Goal: Task Accomplishment & Management: Complete application form

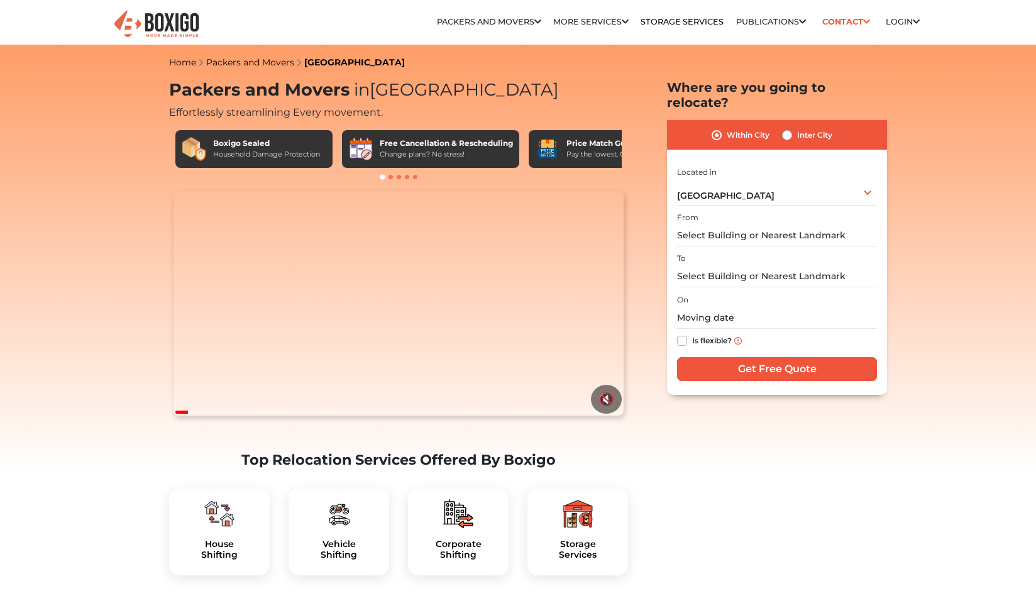
click at [779, 224] on input "text" at bounding box center [777, 235] width 200 height 22
click at [763, 227] on input "text" at bounding box center [777, 235] width 200 height 22
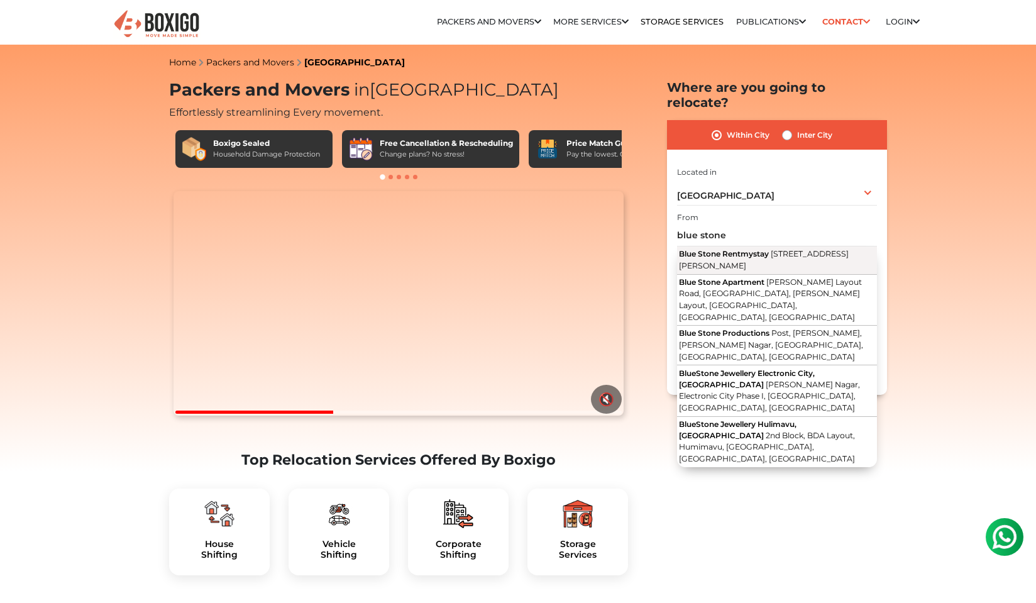
click at [787, 252] on span "2nd Cross Road, Maruthi Layout, Kasavanahalli Village, Marathahalli, Bengaluru,…" at bounding box center [764, 259] width 170 height 21
type input "Blue Stone Rentmystay, 2nd Cross Road, Maruthi Layout, Kasavanahalli Village, M…"
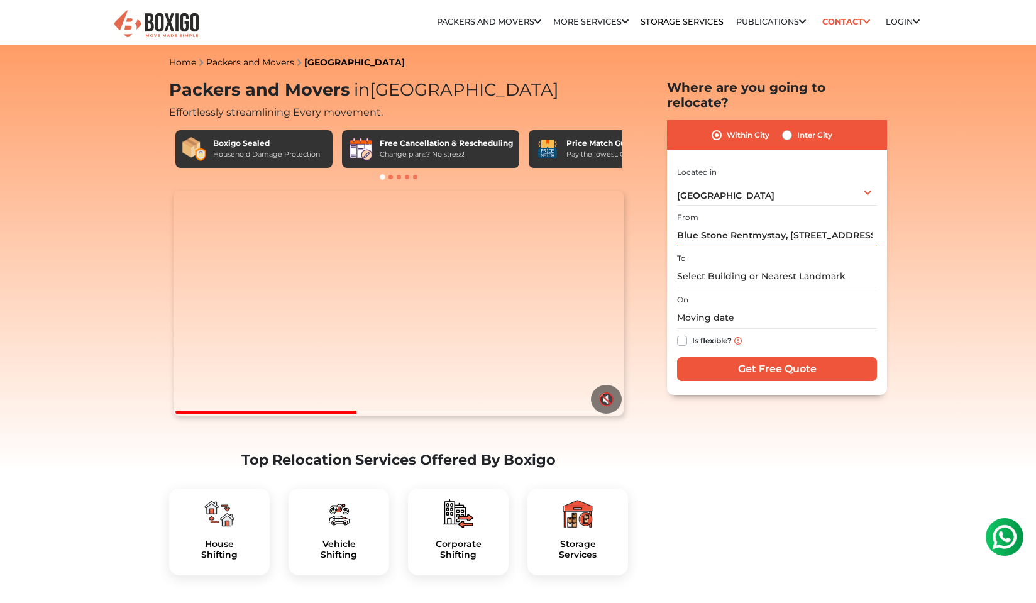
click at [746, 265] on input "text" at bounding box center [777, 276] width 200 height 22
click at [747, 265] on input "text" at bounding box center [777, 276] width 200 height 22
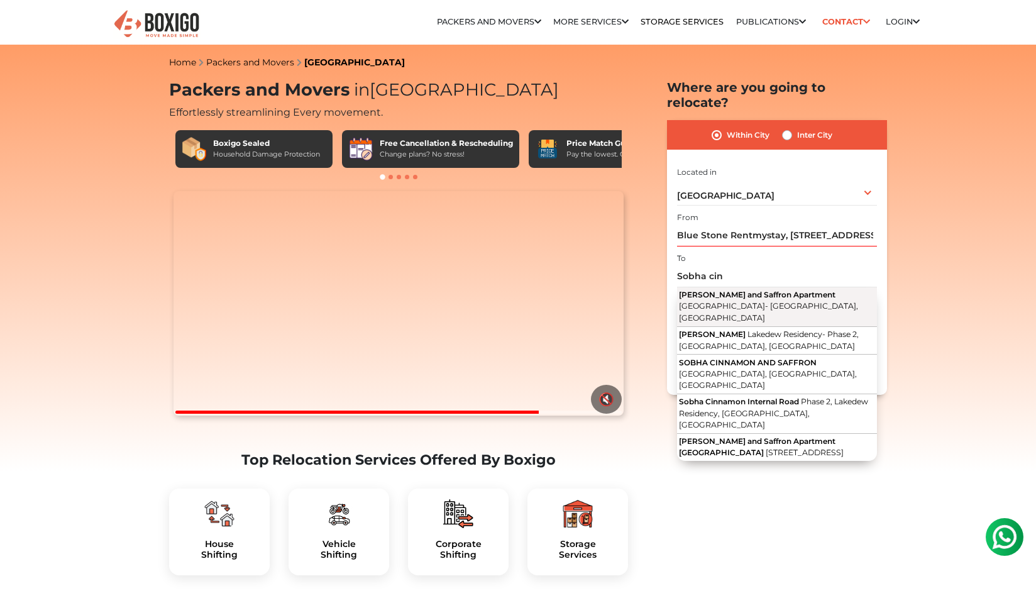
click at [826, 299] on button "Sobha Cinnamon and Saffron Apartment Silver County Road, Lakedew Residency- Pha…" at bounding box center [777, 307] width 200 height 40
type input "Sobha Cinnamon and Saffron Apartment, Silver County Road, Lakedew Residency- Ph…"
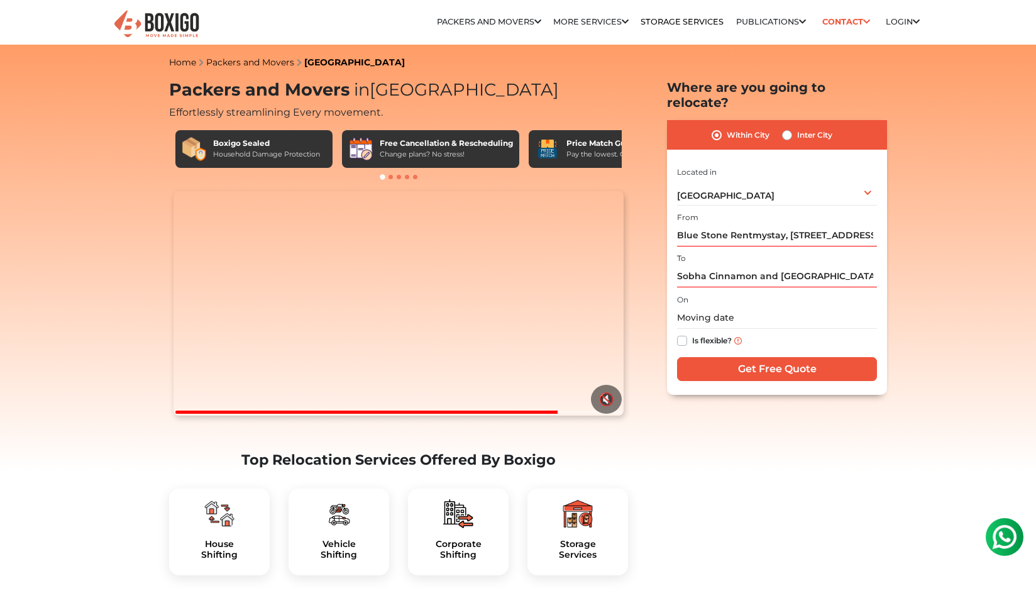
click at [818, 307] on input "text" at bounding box center [777, 318] width 200 height 22
click at [751, 307] on input "text" at bounding box center [777, 318] width 200 height 22
click at [728, 307] on input "text" at bounding box center [777, 318] width 200 height 22
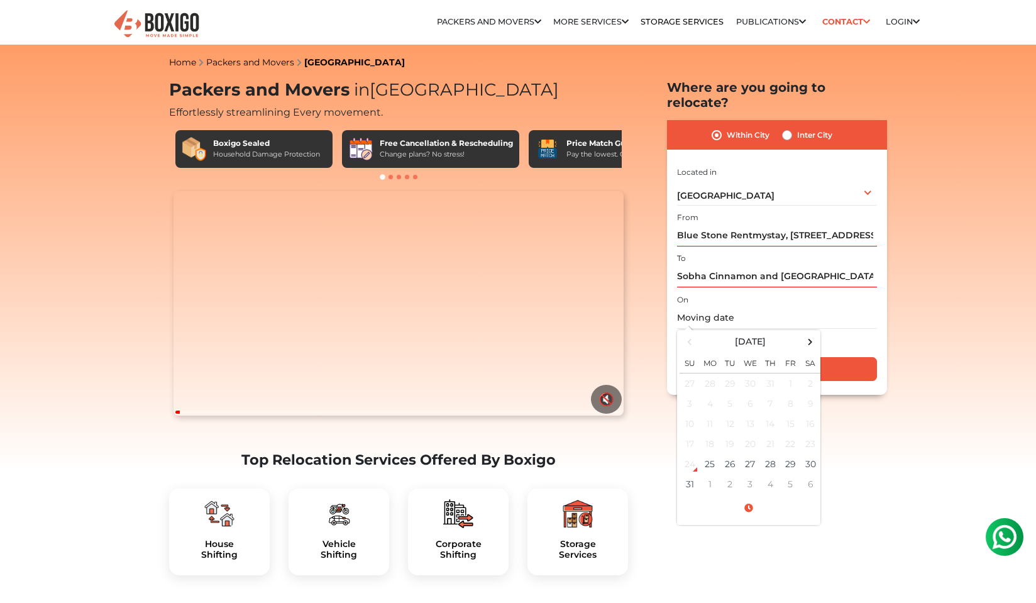
click at [709, 307] on input "text" at bounding box center [777, 318] width 200 height 22
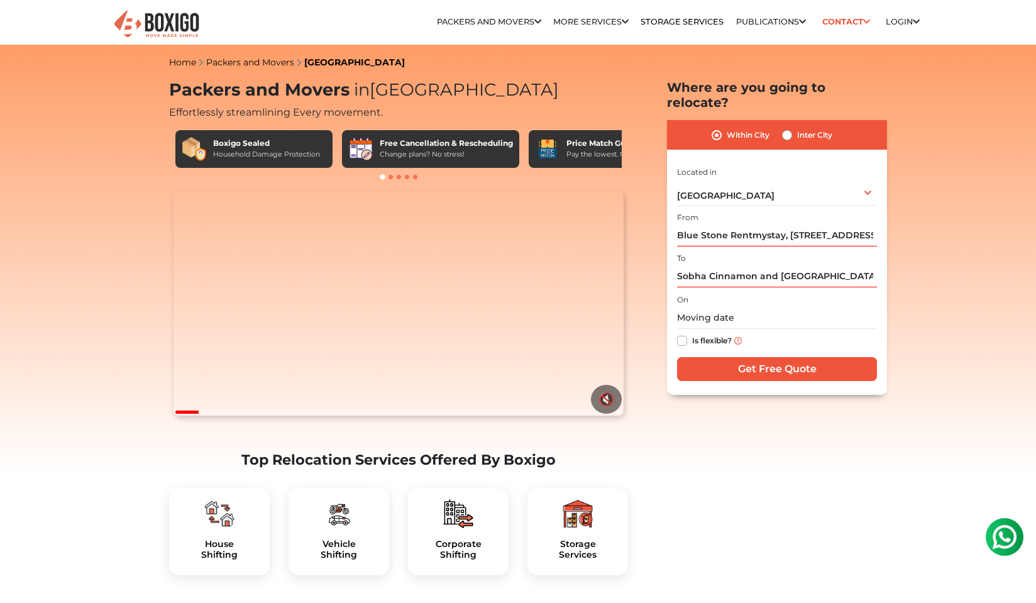
click at [696, 310] on input "text" at bounding box center [777, 318] width 200 height 22
click at [694, 307] on input "text" at bounding box center [777, 318] width 200 height 22
click at [703, 307] on input "text" at bounding box center [777, 318] width 200 height 22
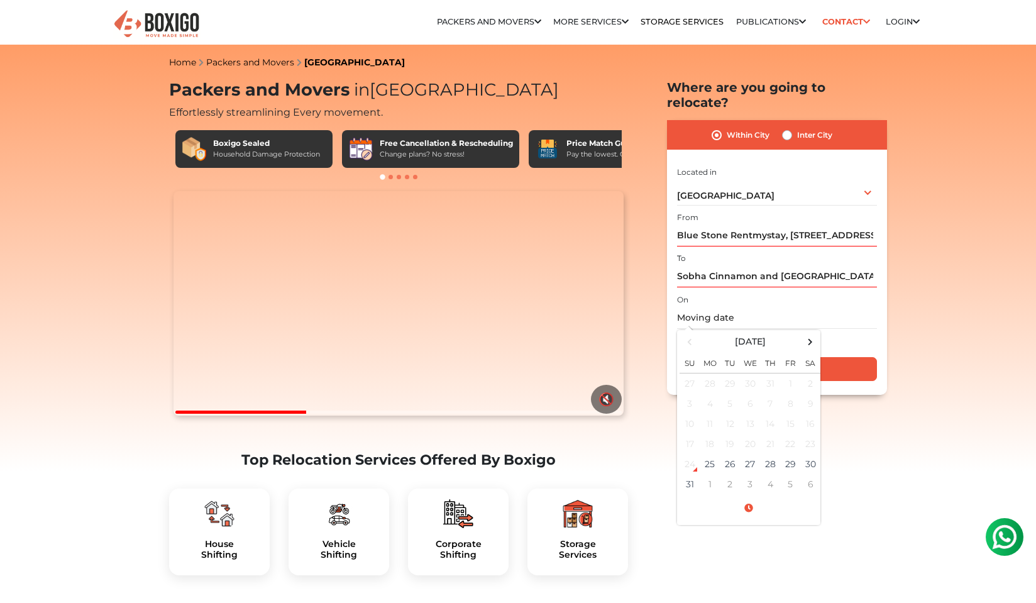
click at [743, 307] on input "text" at bounding box center [777, 318] width 200 height 22
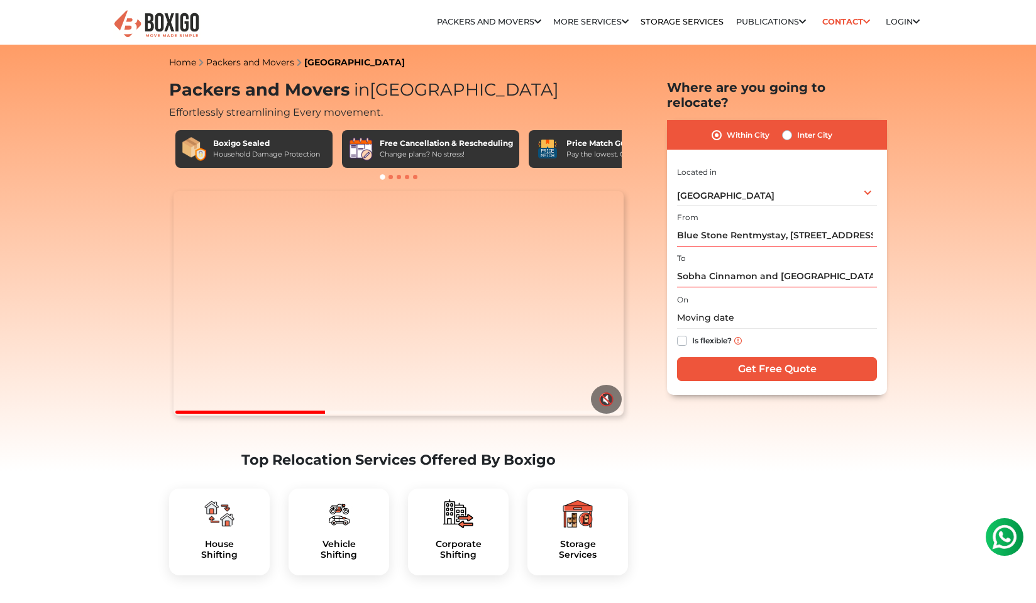
click at [703, 307] on input "text" at bounding box center [777, 318] width 200 height 22
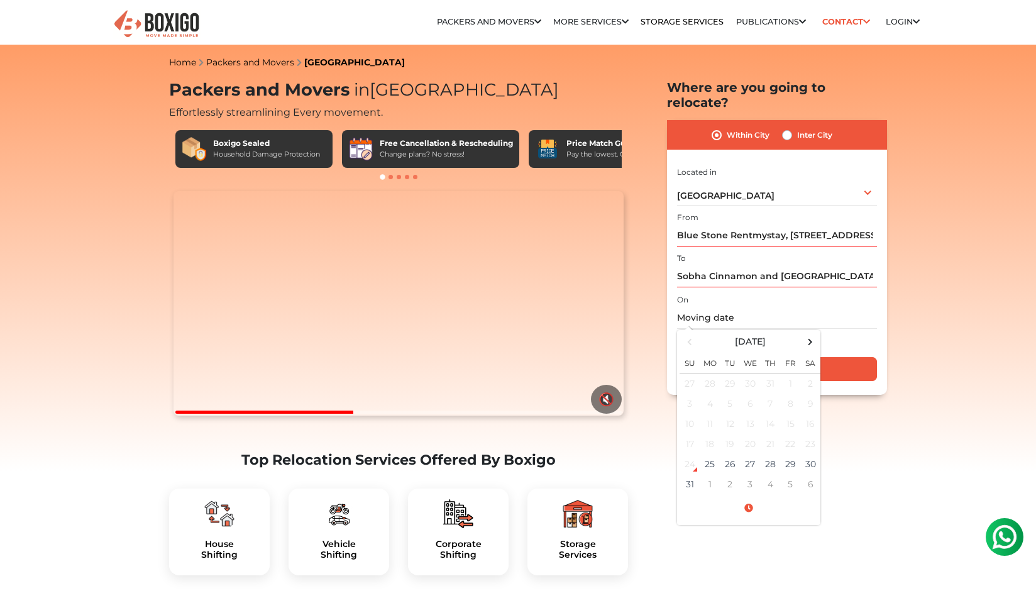
click at [699, 307] on input "text" at bounding box center [777, 318] width 200 height 22
click at [745, 497] on span at bounding box center [748, 508] width 138 height 22
click at [709, 307] on input "text" at bounding box center [777, 318] width 200 height 22
click at [708, 307] on input "text" at bounding box center [777, 318] width 200 height 22
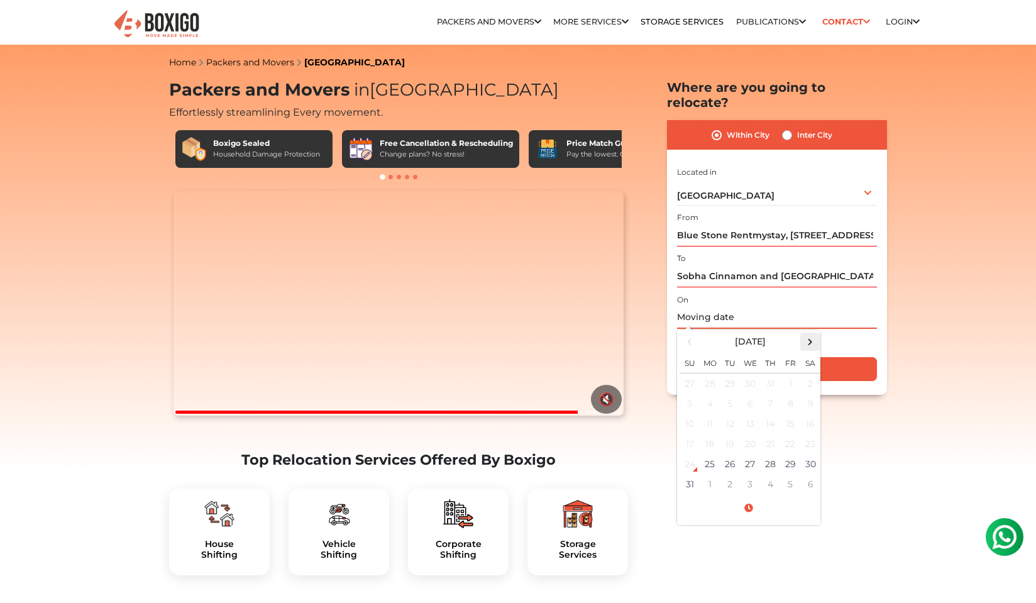
click at [809, 333] on span at bounding box center [810, 341] width 17 height 17
click at [787, 373] on td "5" at bounding box center [790, 383] width 20 height 21
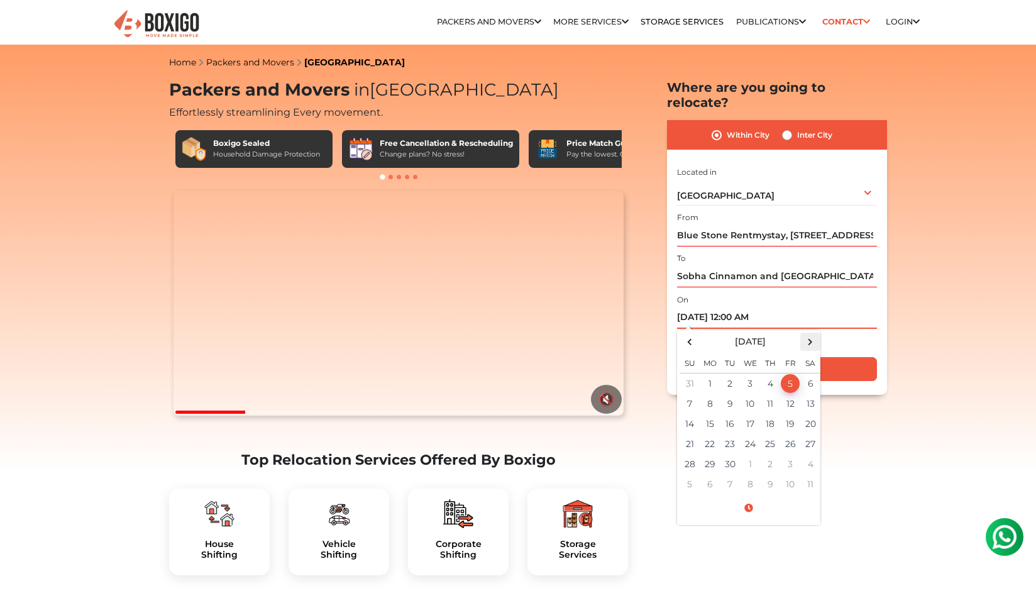
click at [814, 333] on span at bounding box center [810, 341] width 17 height 17
click at [686, 333] on span at bounding box center [689, 341] width 17 height 17
click at [737, 307] on input "09/05/2025 12:00 AM" at bounding box center [777, 318] width 200 height 22
type input "09/05/2025 7:00 AM"
click at [882, 288] on div "Within City Inter City I am shifting my 1 BHK 2 BHK 3 BHK 3 + BHK FEW ITEMS 1 B…" at bounding box center [777, 257] width 220 height 275
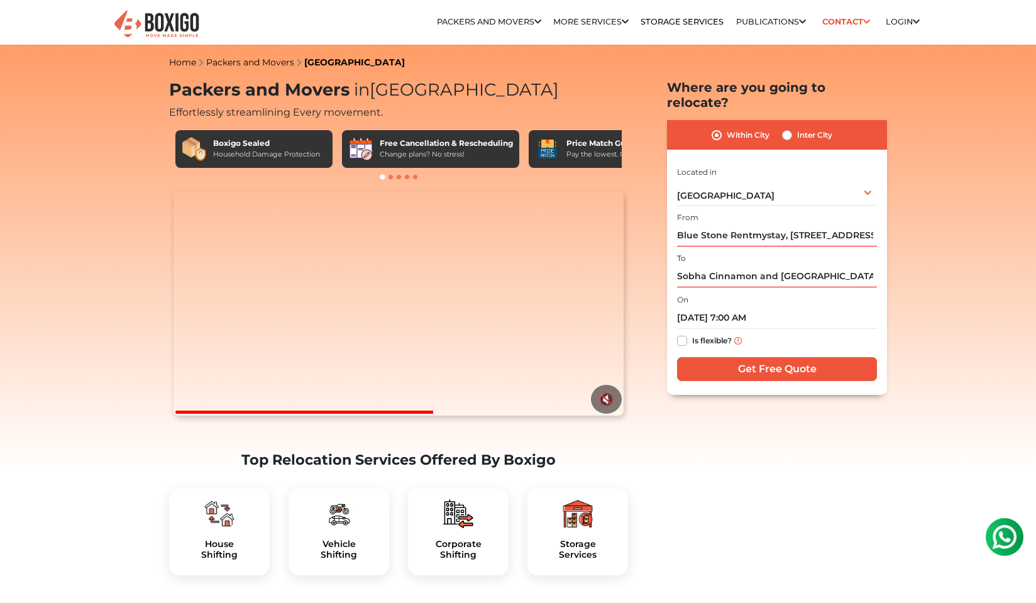
click at [755, 357] on input "Get Free Quote" at bounding box center [777, 369] width 200 height 24
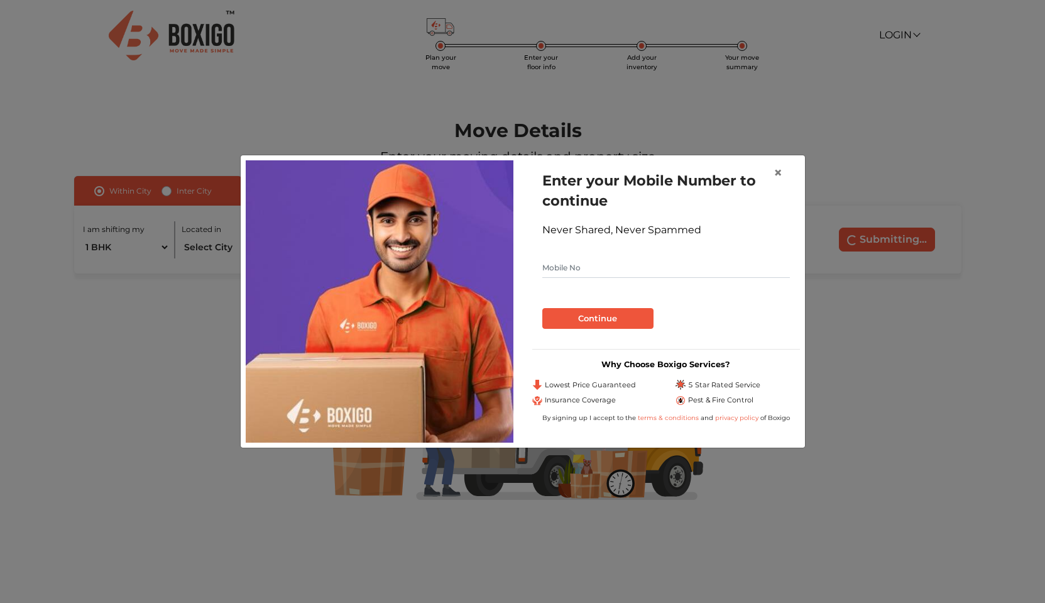
click at [611, 271] on input "text" at bounding box center [666, 268] width 248 height 20
click at [601, 272] on input "text" at bounding box center [666, 268] width 248 height 20
type input "9066614677"
click at [614, 313] on button "Continue" at bounding box center [597, 318] width 111 height 21
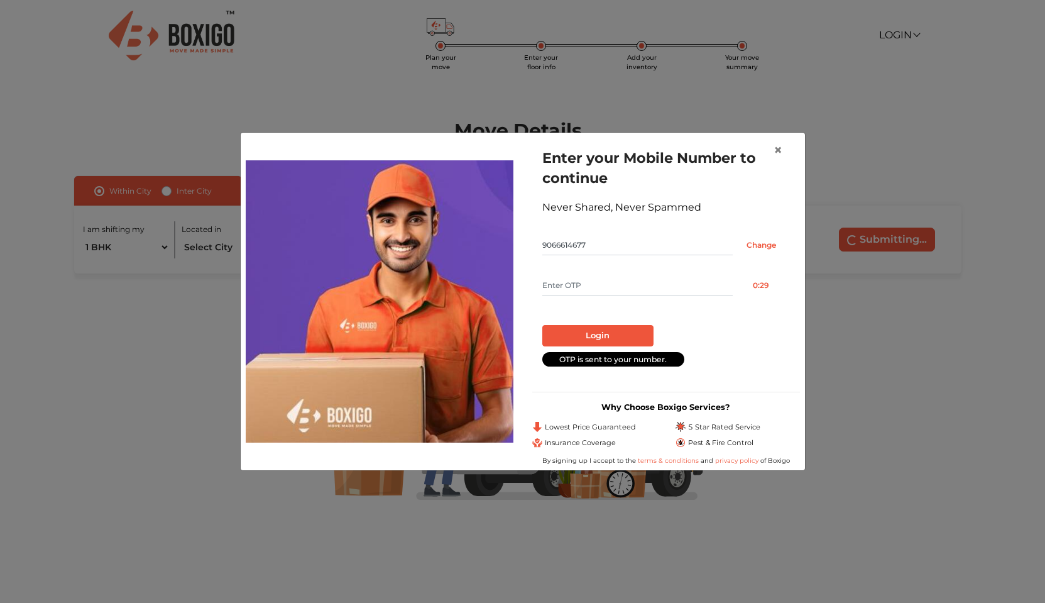
click at [593, 287] on input "text" at bounding box center [637, 285] width 190 height 20
click at [574, 276] on input "text" at bounding box center [637, 285] width 190 height 20
type input "4842"
click at [598, 336] on button "Login" at bounding box center [597, 335] width 111 height 21
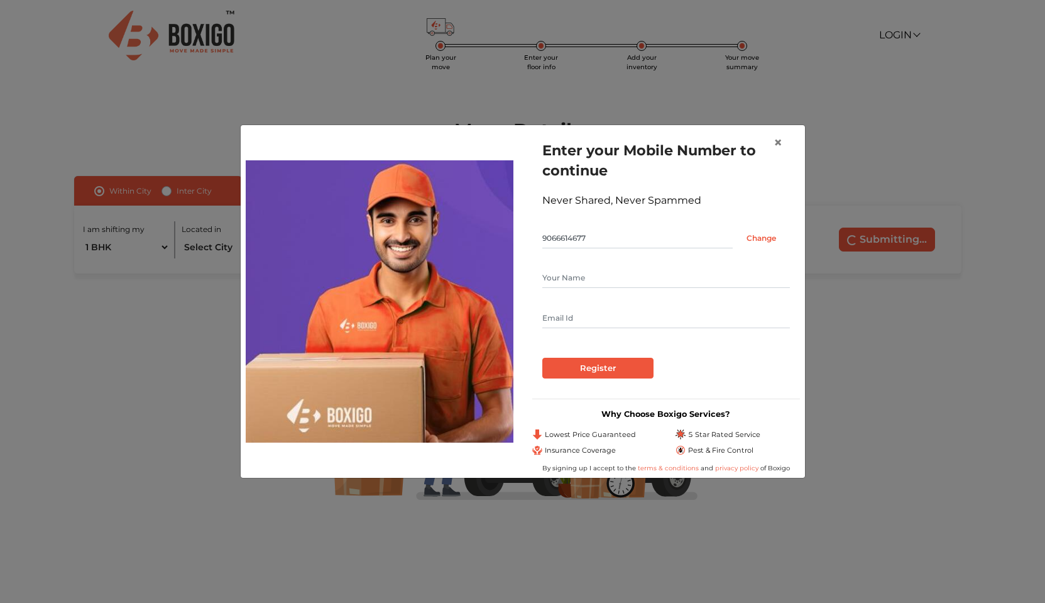
click at [591, 368] on input "Register" at bounding box center [597, 368] width 111 height 21
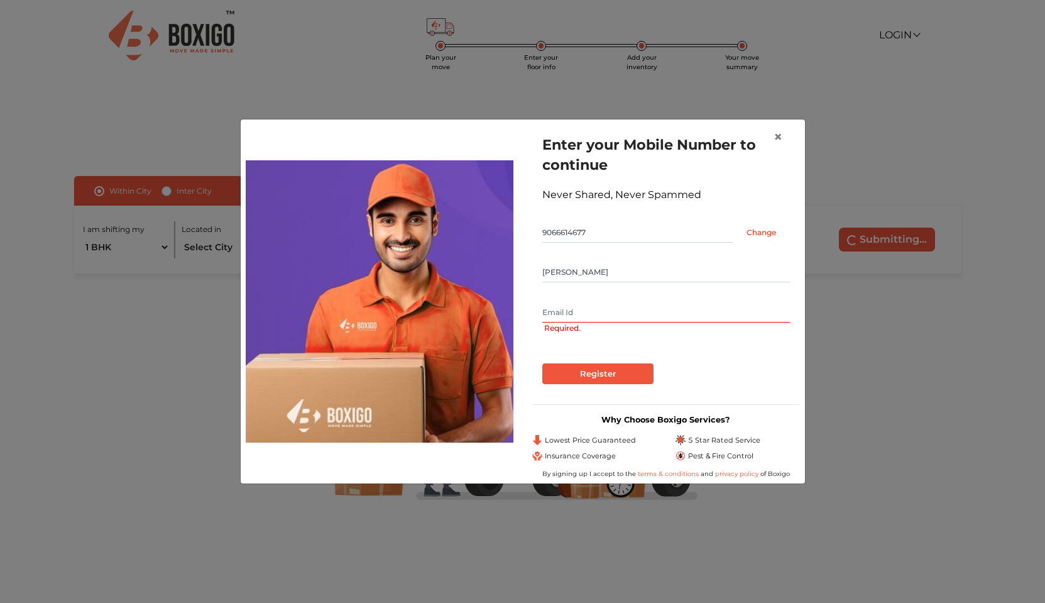
type input "[PERSON_NAME]"
click at [622, 307] on input "text" at bounding box center [666, 312] width 248 height 20
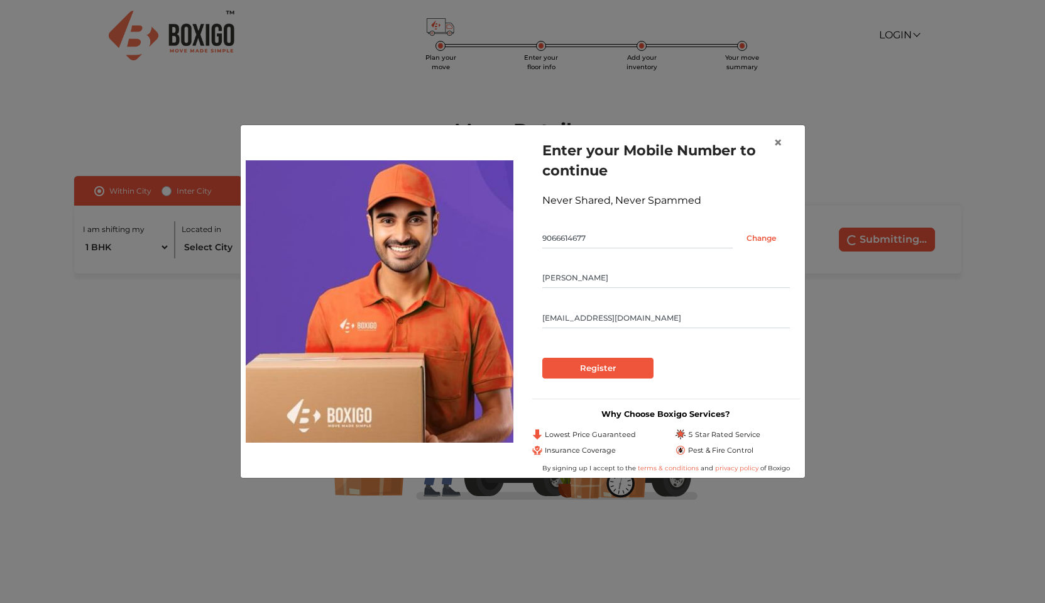
type input "[EMAIL_ADDRESS][DOMAIN_NAME]"
click at [649, 282] on input "[PERSON_NAME]" at bounding box center [666, 278] width 248 height 20
click at [647, 282] on input "[PERSON_NAME]" at bounding box center [666, 278] width 248 height 20
type input "[PERSON_NAME]"
click at [704, 353] on div at bounding box center [666, 352] width 248 height 10
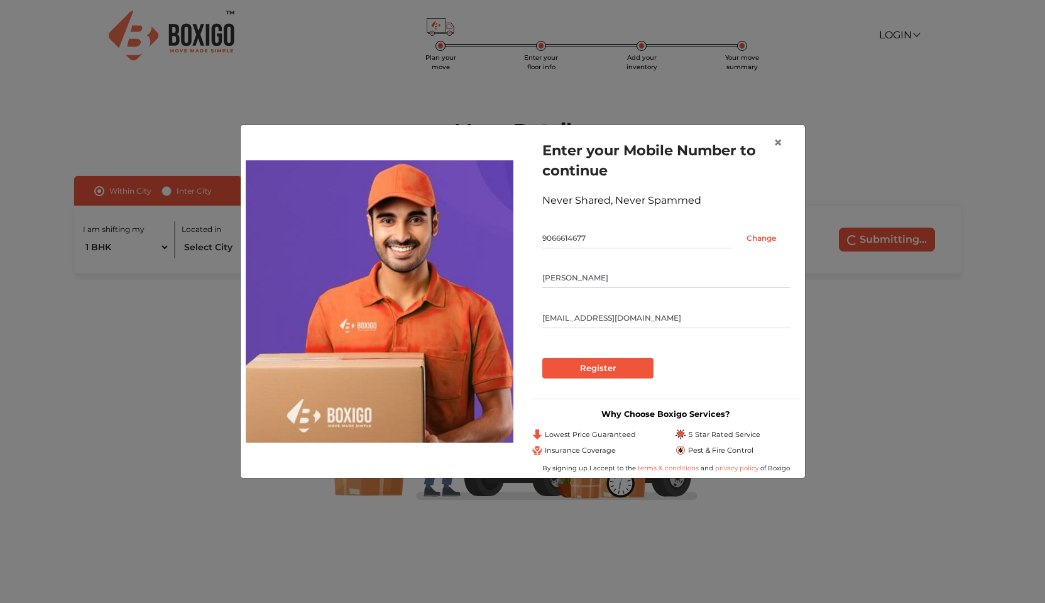
click at [625, 366] on input "Register" at bounding box center [597, 368] width 111 height 21
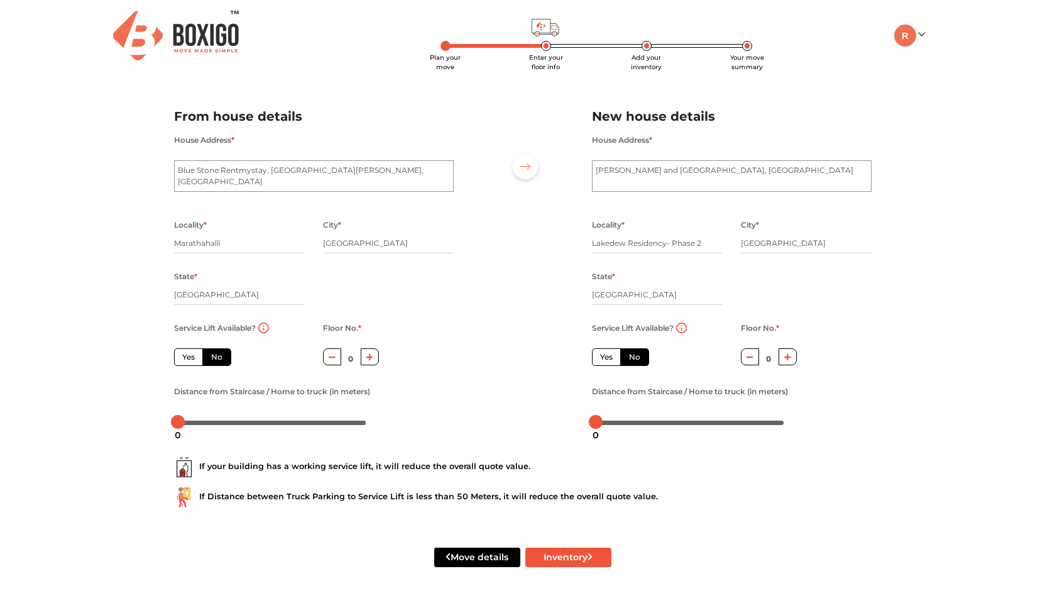
click at [197, 356] on label "Yes" at bounding box center [188, 357] width 29 height 18
click at [190, 356] on input "Yes" at bounding box center [186, 355] width 8 height 8
radio input "true"
click at [219, 357] on label "No" at bounding box center [216, 357] width 29 height 18
click at [219, 357] on input "No" at bounding box center [215, 355] width 8 height 8
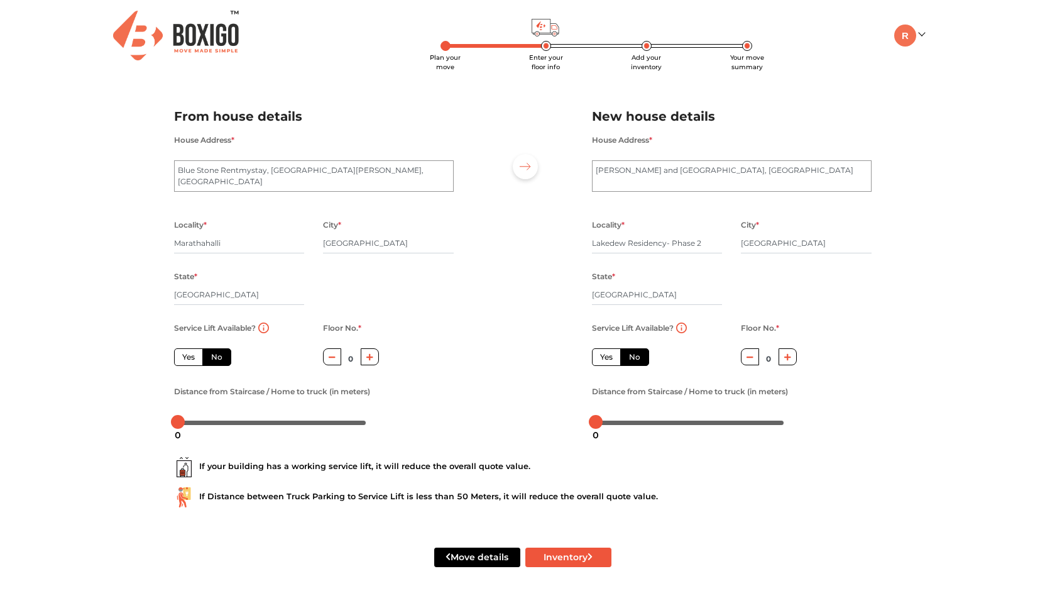
click at [613, 354] on label "Yes" at bounding box center [606, 357] width 29 height 18
click at [608, 354] on input "Yes" at bounding box center [604, 355] width 8 height 8
radio input "true"
radio input "false"
drag, startPoint x: 600, startPoint y: 422, endPoint x: 608, endPoint y: 422, distance: 7.6
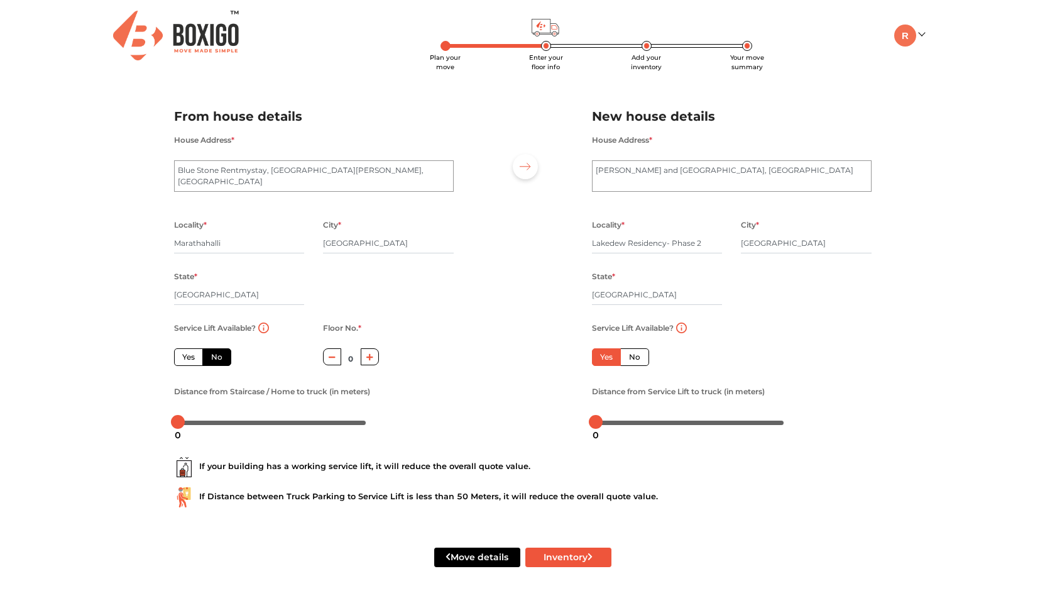
click at [608, 422] on div at bounding box center [690, 422] width 189 height 8
click at [597, 421] on div at bounding box center [597, 422] width 14 height 14
drag, startPoint x: 593, startPoint y: 420, endPoint x: 569, endPoint y: 421, distance: 24.5
click at [569, 421] on div "From house details House Address * [GEOGRAPHIC_DATA], [GEOGRAPHIC_DATA][PERSON_…" at bounding box center [523, 264] width 716 height 346
click at [589, 560] on icon "submit" at bounding box center [590, 557] width 4 height 8
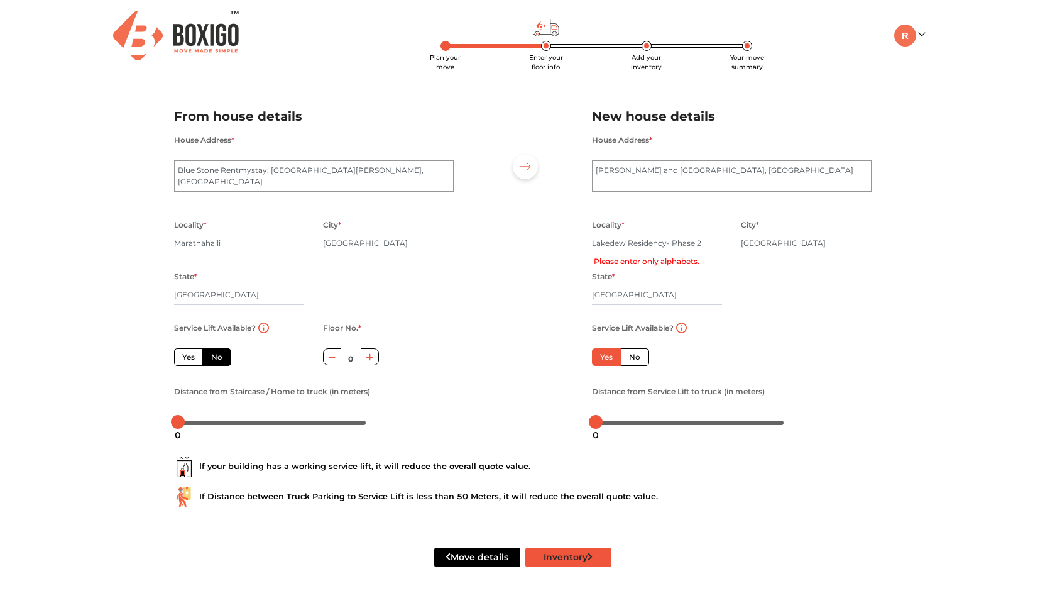
radio input "true"
click at [681, 236] on input "Lakedew Residency- Phase 2" at bounding box center [657, 243] width 131 height 20
click at [676, 241] on input "Lakedew Residency- Phase 2" at bounding box center [657, 243] width 131 height 20
click at [670, 244] on input "Lakedew Residency- Phase 2" at bounding box center [657, 243] width 131 height 20
type input "Lakedew Residency Phase 2"
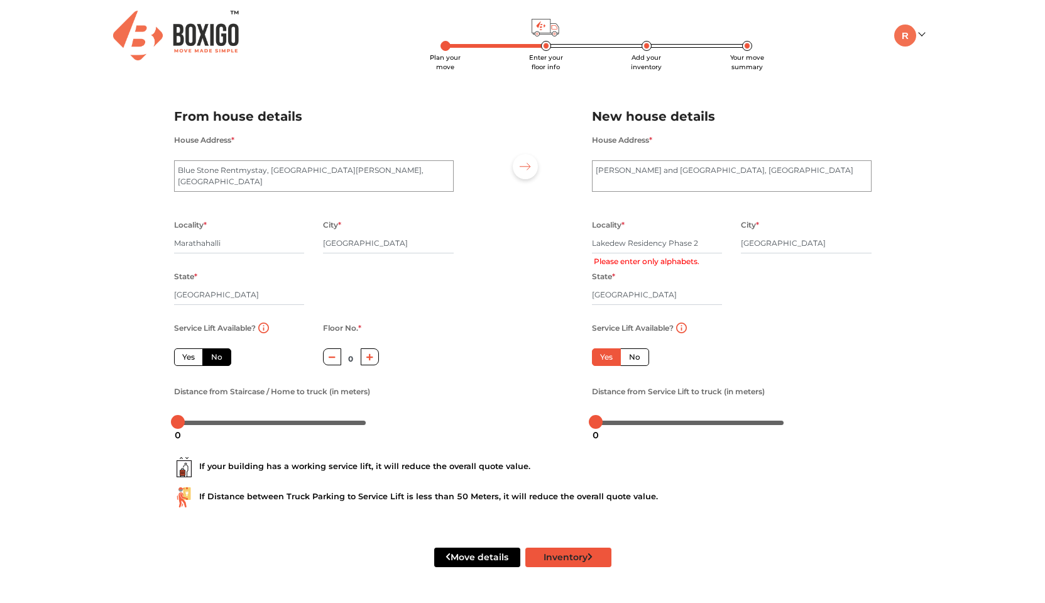
click at [558, 552] on button "Inventory" at bounding box center [568, 556] width 86 height 19
click at [864, 219] on div "City * [GEOGRAPHIC_DATA]" at bounding box center [806, 243] width 131 height 52
click at [723, 234] on div "Locality * Lakedew Residency Phase 2 Please enter only alphabets." at bounding box center [658, 243] width 150 height 52
click at [702, 243] on input "Lakedew Residency Phase 2" at bounding box center [657, 243] width 131 height 20
click at [702, 246] on input "Lakedew Residency Phase 2" at bounding box center [657, 243] width 131 height 20
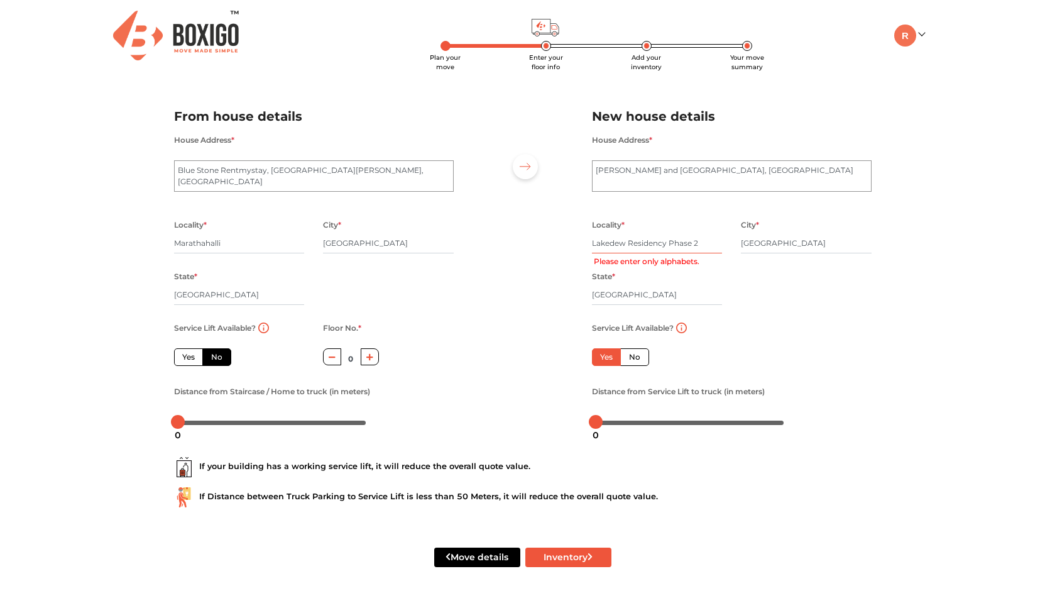
radio input "true"
type input "Lakedew Residency Phase two"
click at [587, 559] on button "Inventory" at bounding box center [568, 556] width 86 height 19
radio input "true"
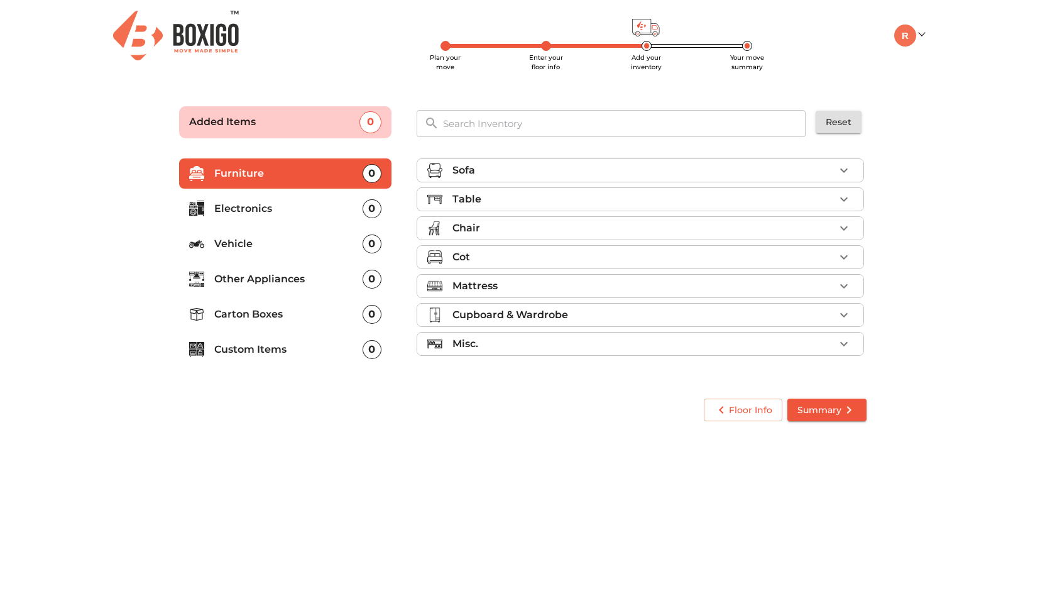
click at [832, 196] on div "Table" at bounding box center [643, 199] width 382 height 15
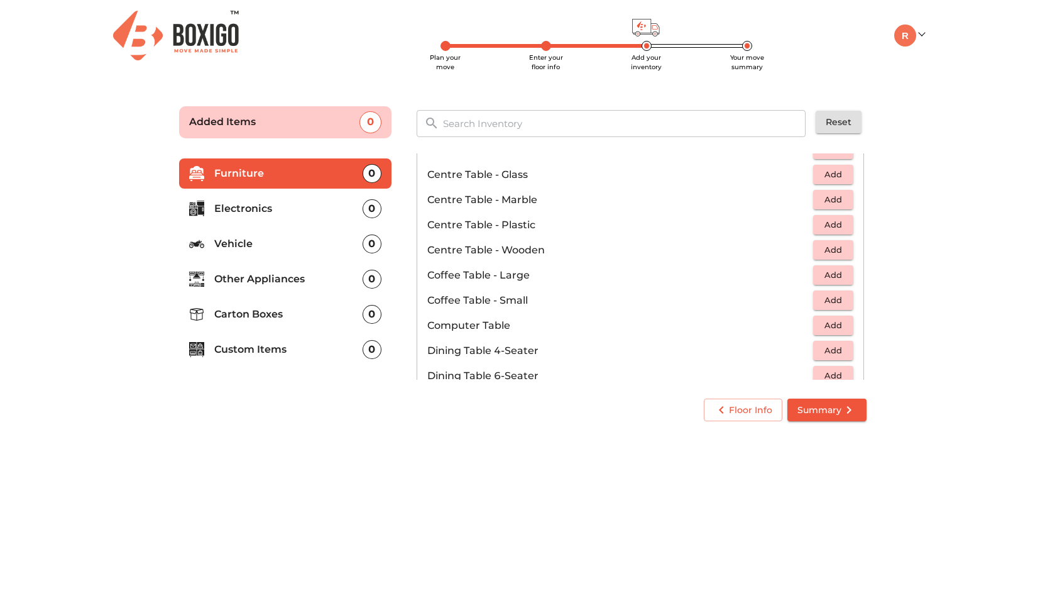
scroll to position [103, 0]
click at [824, 307] on span "Add" at bounding box center [833, 301] width 28 height 14
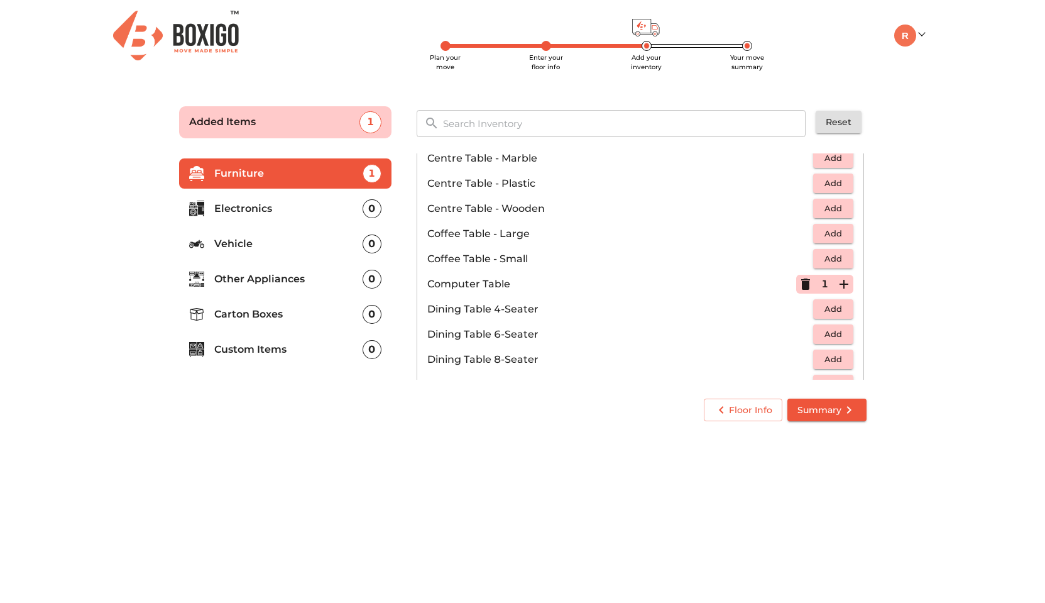
scroll to position [17, 0]
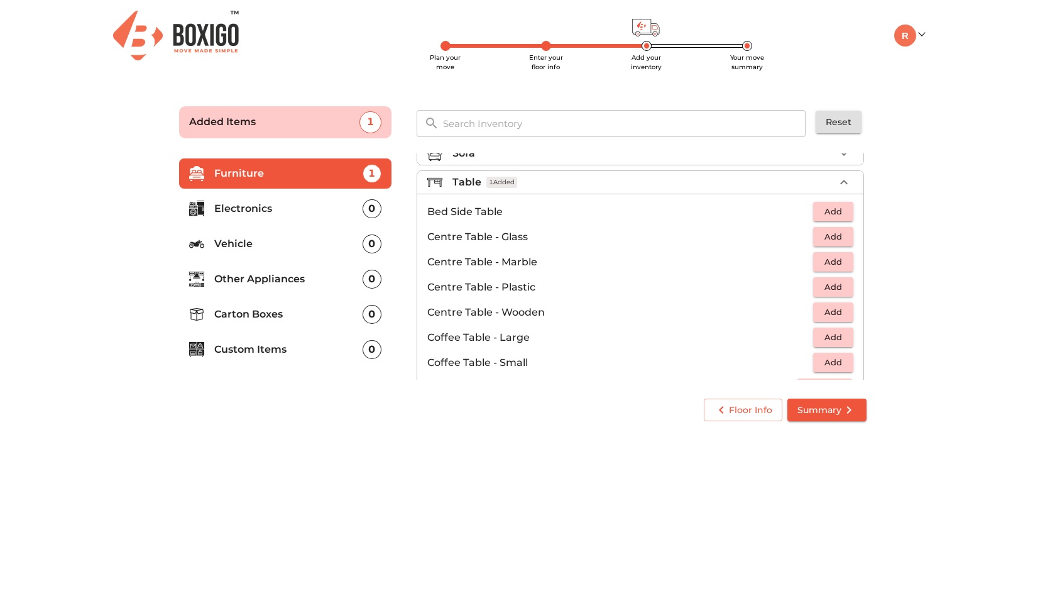
click at [828, 210] on span "Add" at bounding box center [833, 211] width 28 height 14
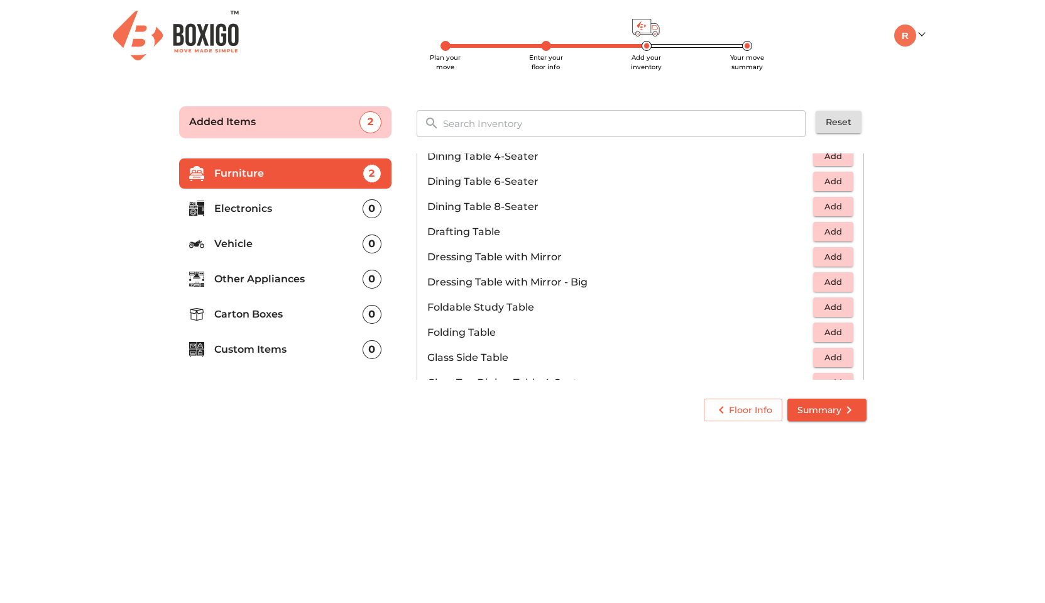
scroll to position [41, 0]
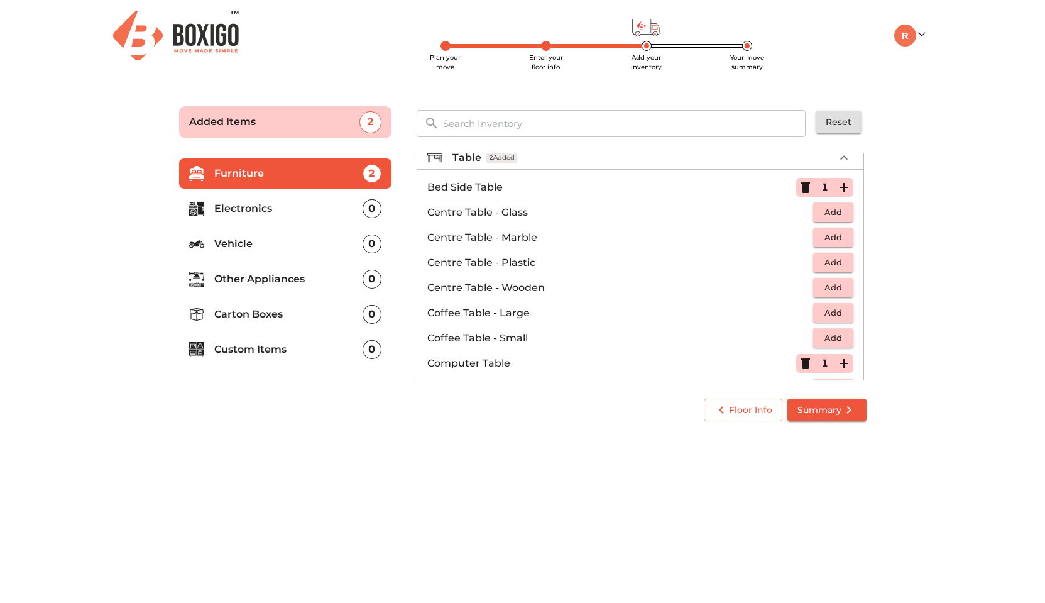
click at [803, 361] on icon "button" at bounding box center [805, 363] width 15 height 15
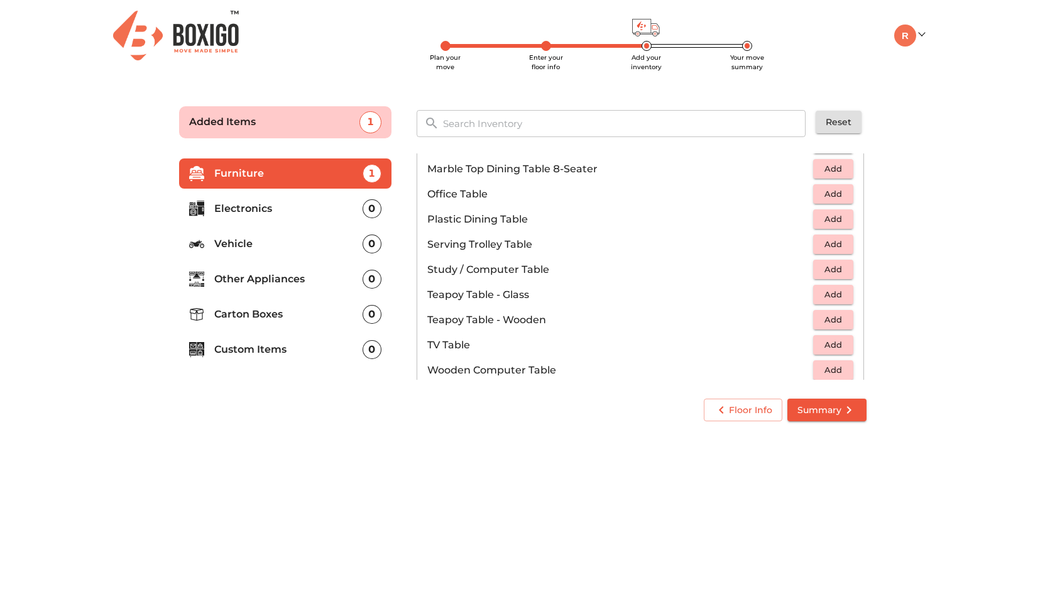
scroll to position [577, 0]
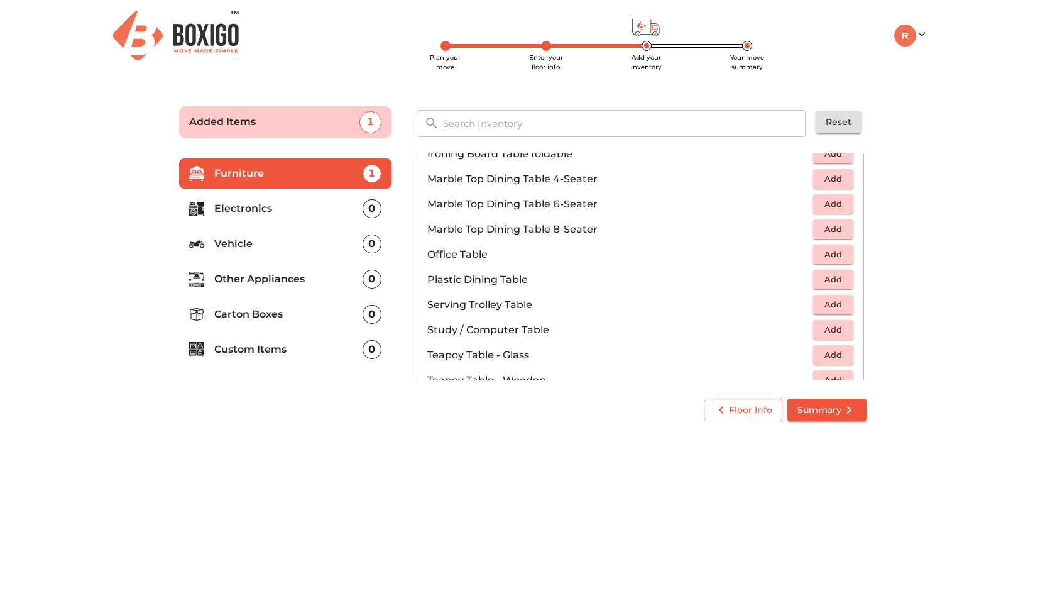
click at [829, 258] on span "Add" at bounding box center [833, 254] width 28 height 14
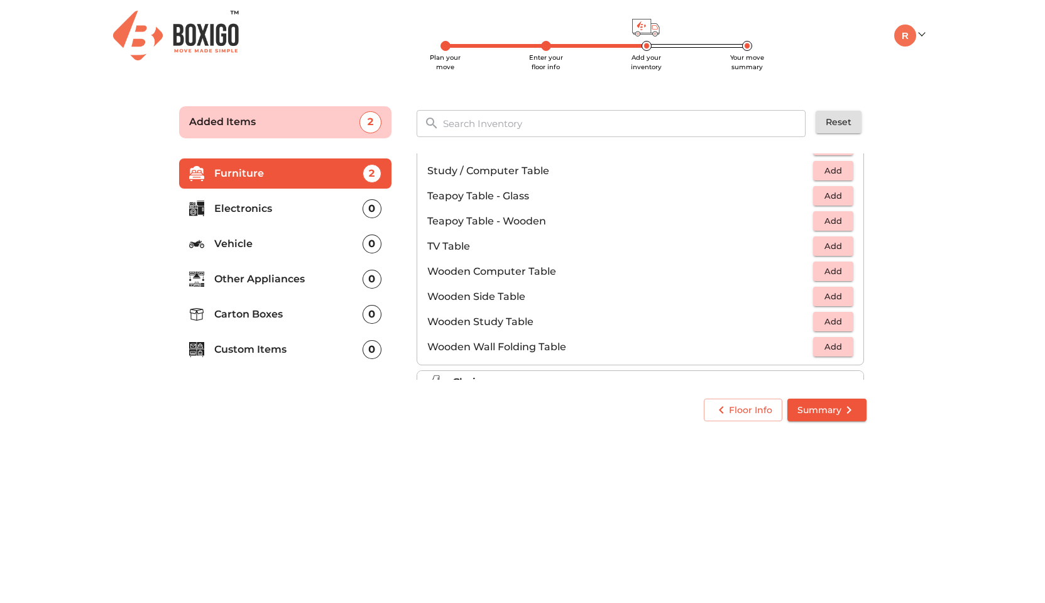
scroll to position [877, 0]
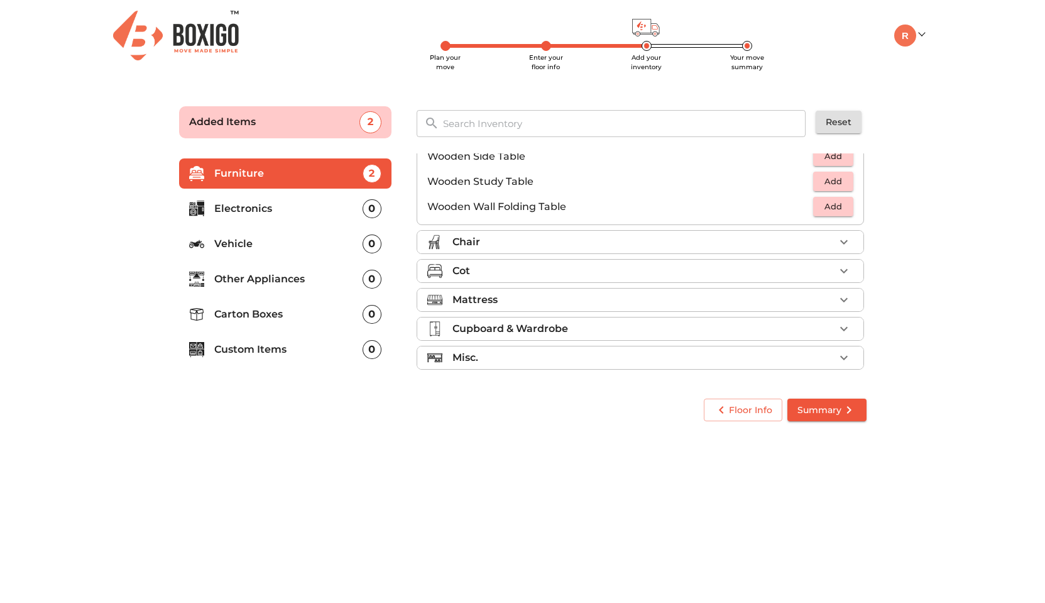
click at [822, 237] on div "Chair" at bounding box center [643, 241] width 382 height 15
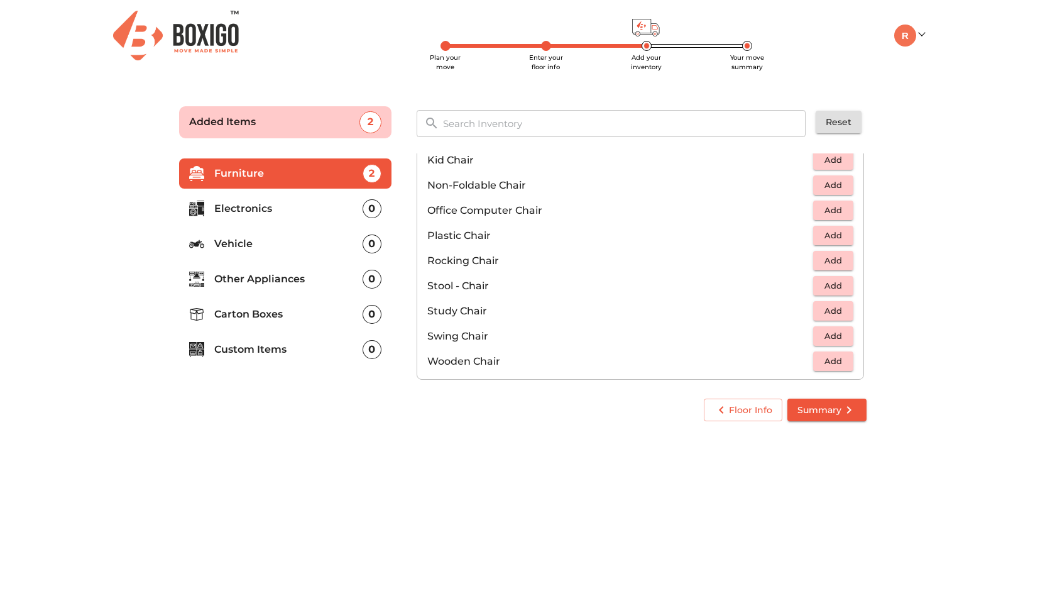
scroll to position [397, 0]
click at [823, 211] on span "Add" at bounding box center [833, 212] width 28 height 14
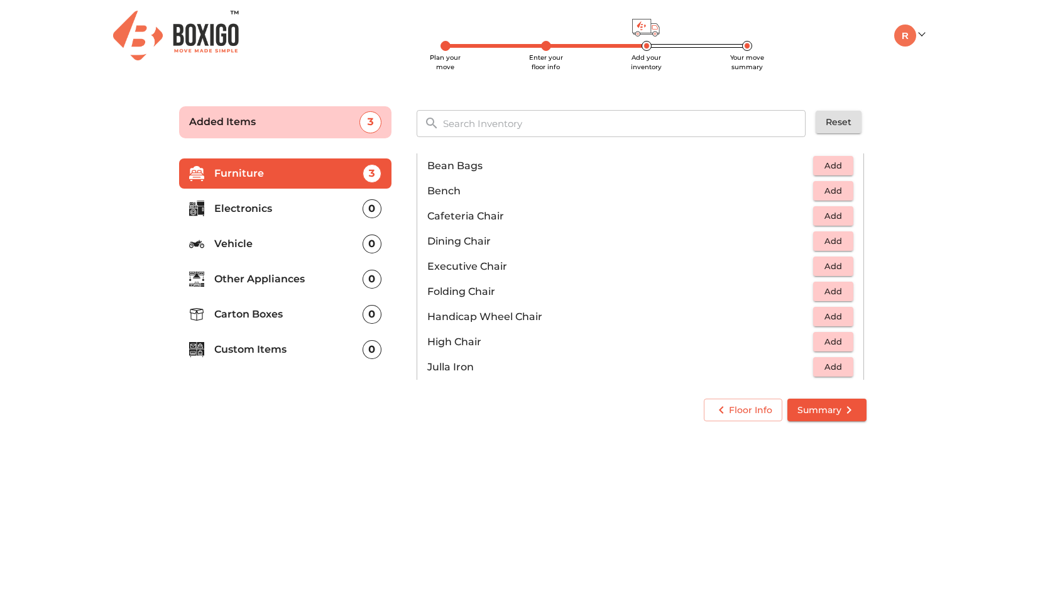
scroll to position [30, 0]
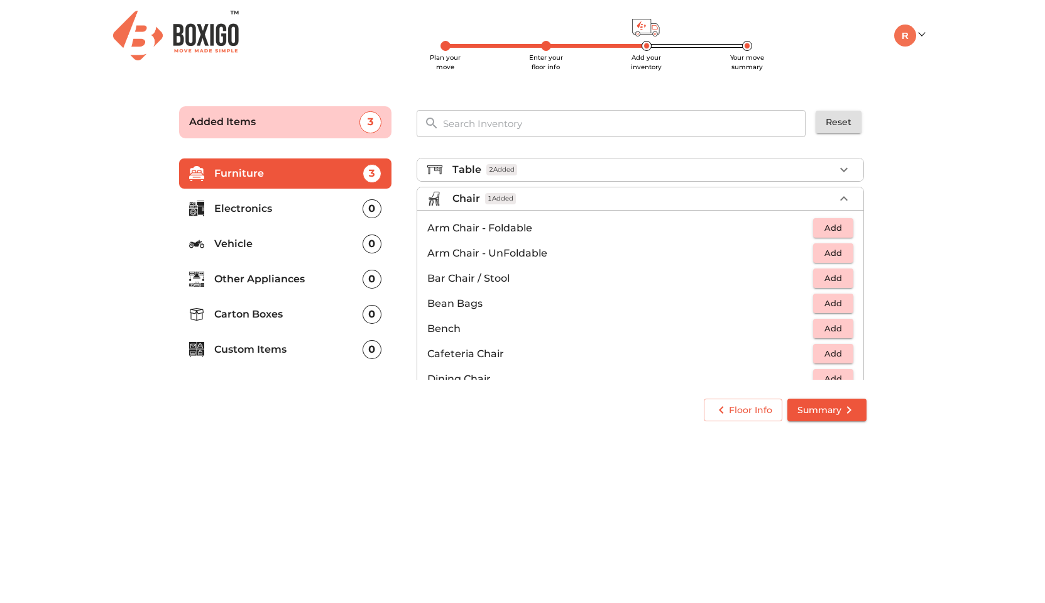
click at [836, 199] on icon "button" at bounding box center [843, 198] width 15 height 15
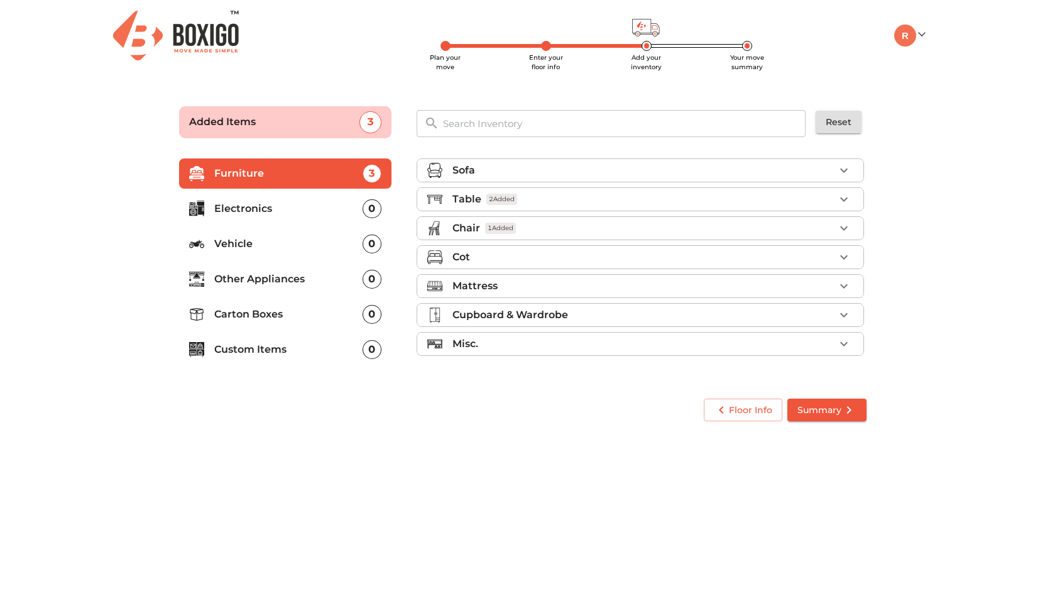
scroll to position [0, 0]
click at [847, 344] on icon "button" at bounding box center [843, 343] width 15 height 15
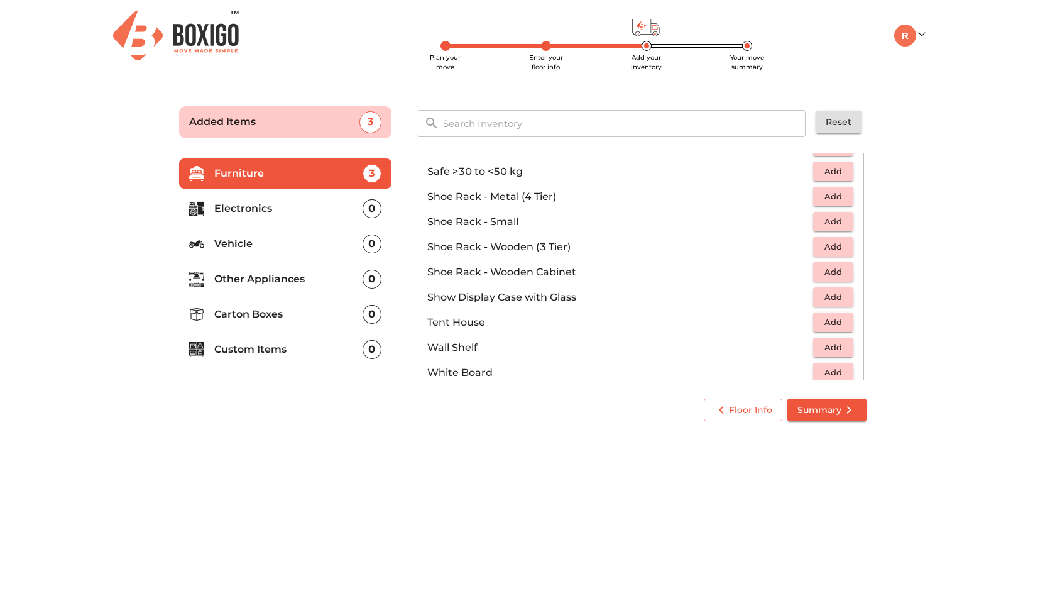
scroll to position [676, 0]
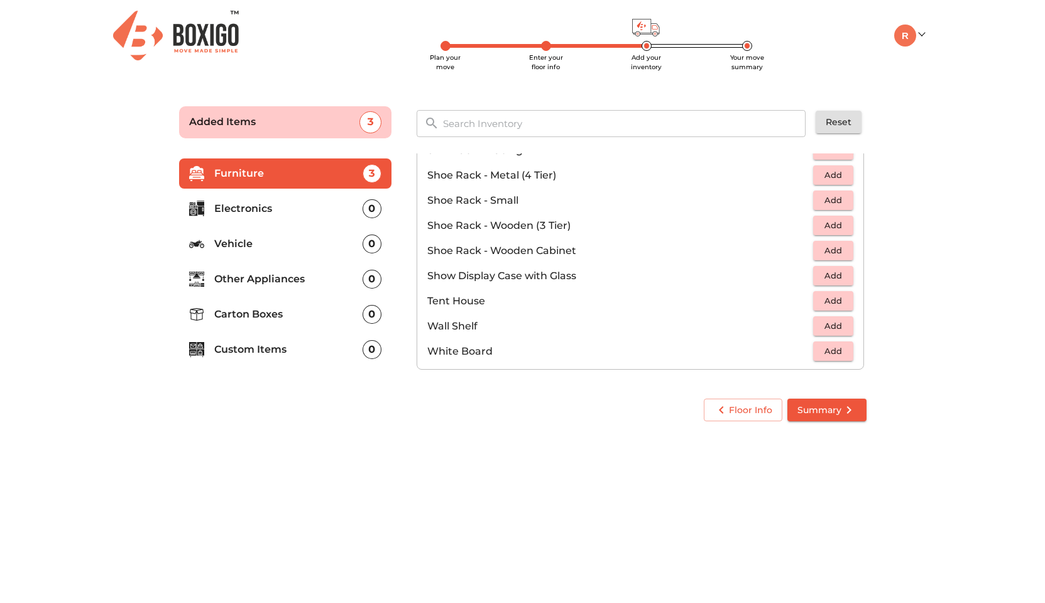
click at [324, 202] on p "Electronics" at bounding box center [288, 208] width 148 height 15
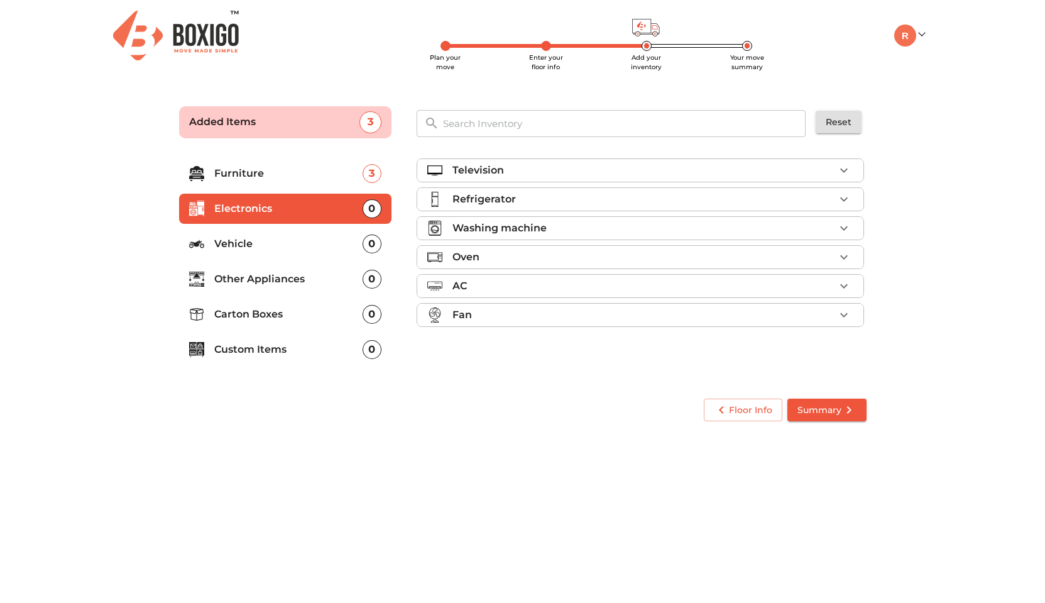
click at [626, 231] on div "Washing machine" at bounding box center [643, 228] width 382 height 15
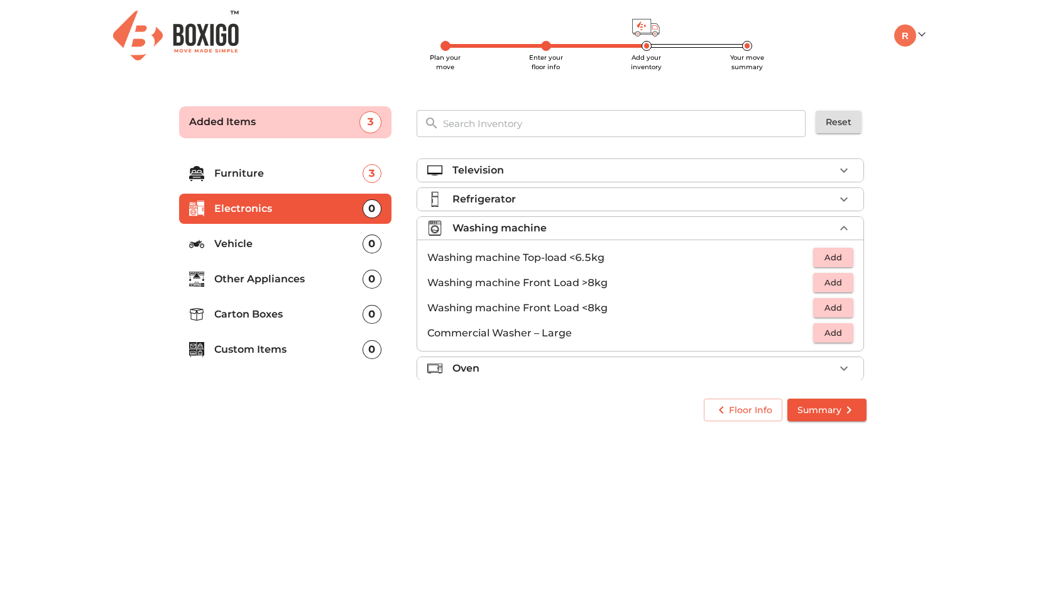
click at [821, 285] on span "Add" at bounding box center [833, 282] width 28 height 14
click at [838, 226] on icon "button" at bounding box center [843, 228] width 15 height 15
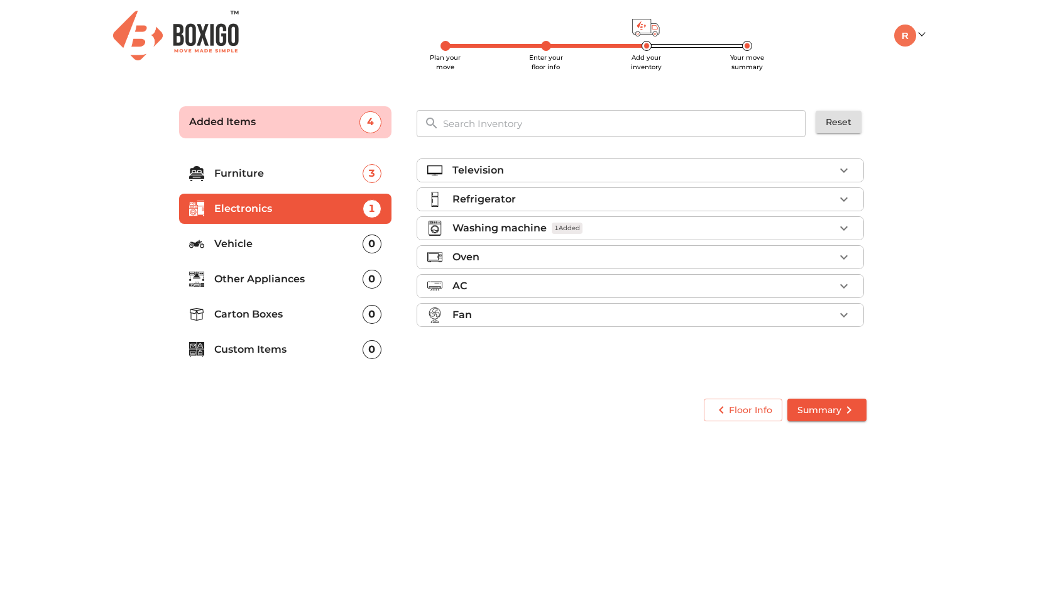
click at [843, 312] on icon "button" at bounding box center [843, 314] width 15 height 15
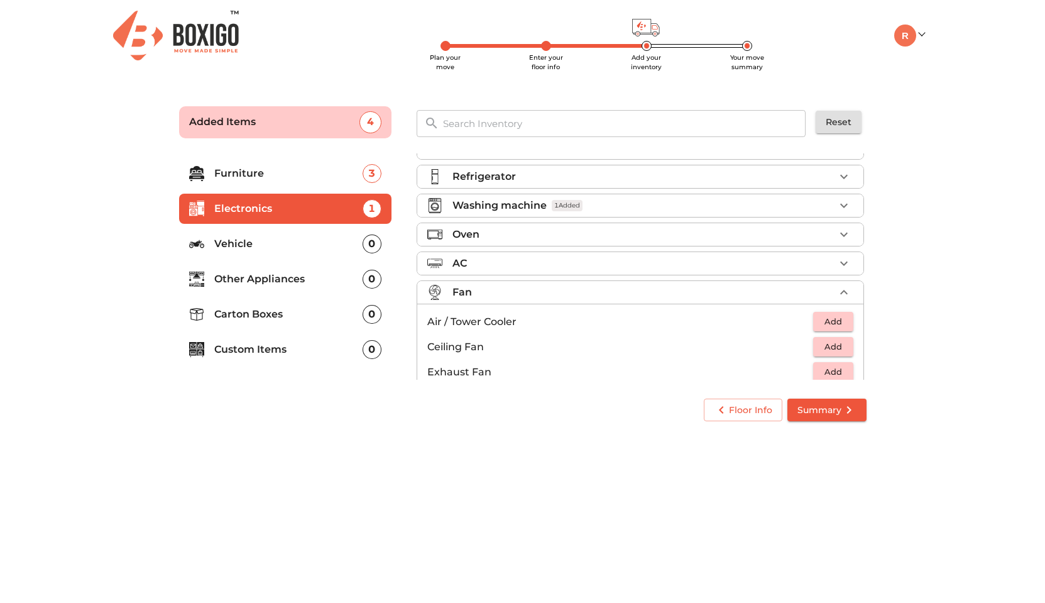
click at [819, 322] on span "Add" at bounding box center [833, 321] width 28 height 14
click at [810, 294] on div "Fan 1 Added" at bounding box center [643, 292] width 382 height 15
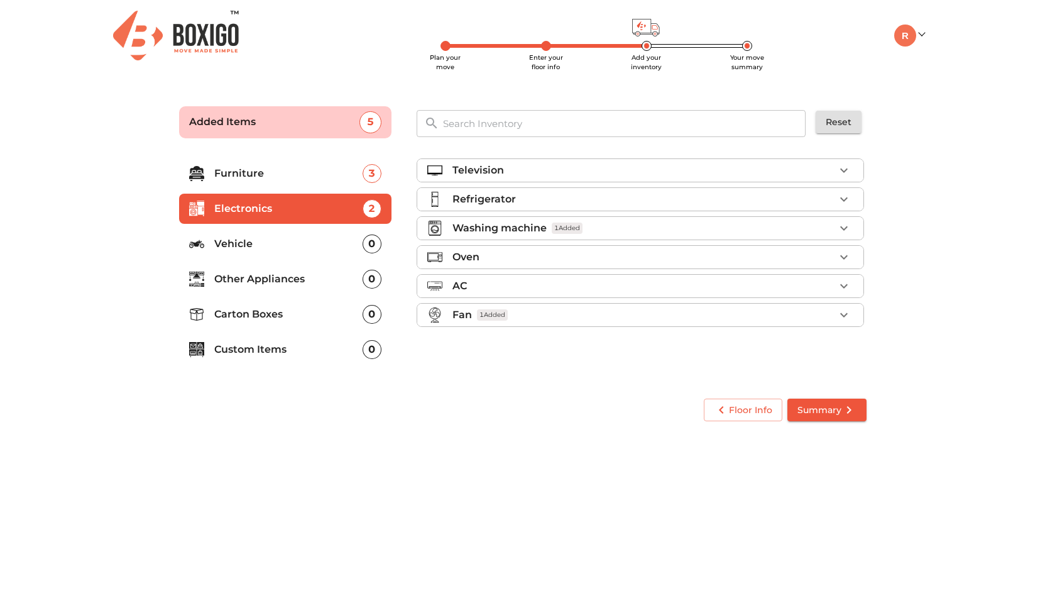
scroll to position [0, 0]
click at [299, 287] on li "Other Appliances 0" at bounding box center [285, 279] width 212 height 30
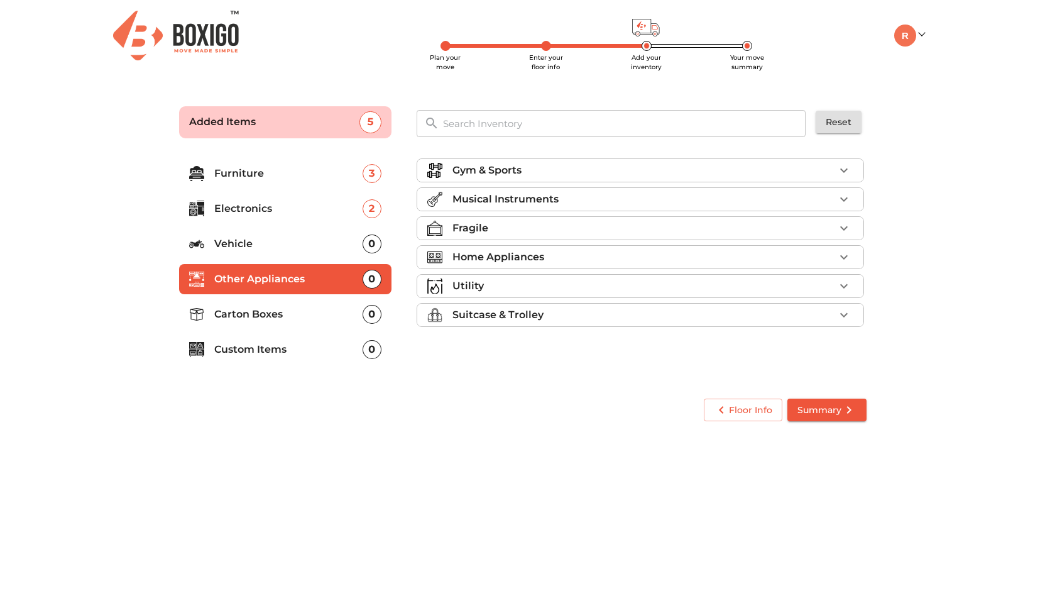
click at [267, 312] on p "Carton Boxes" at bounding box center [288, 314] width 148 height 15
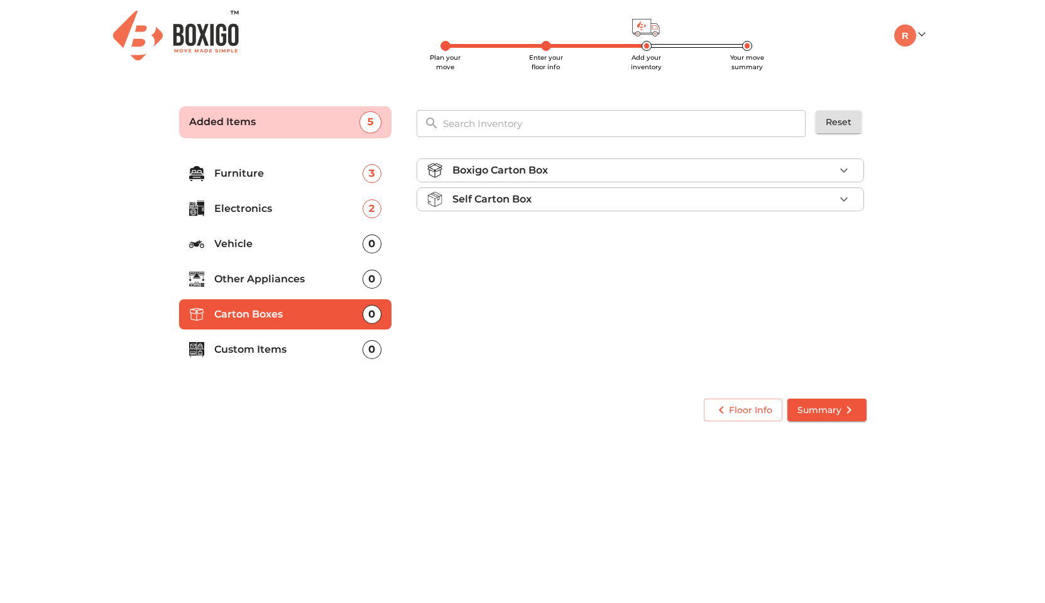
click at [801, 196] on div "Self Carton Box" at bounding box center [643, 199] width 382 height 15
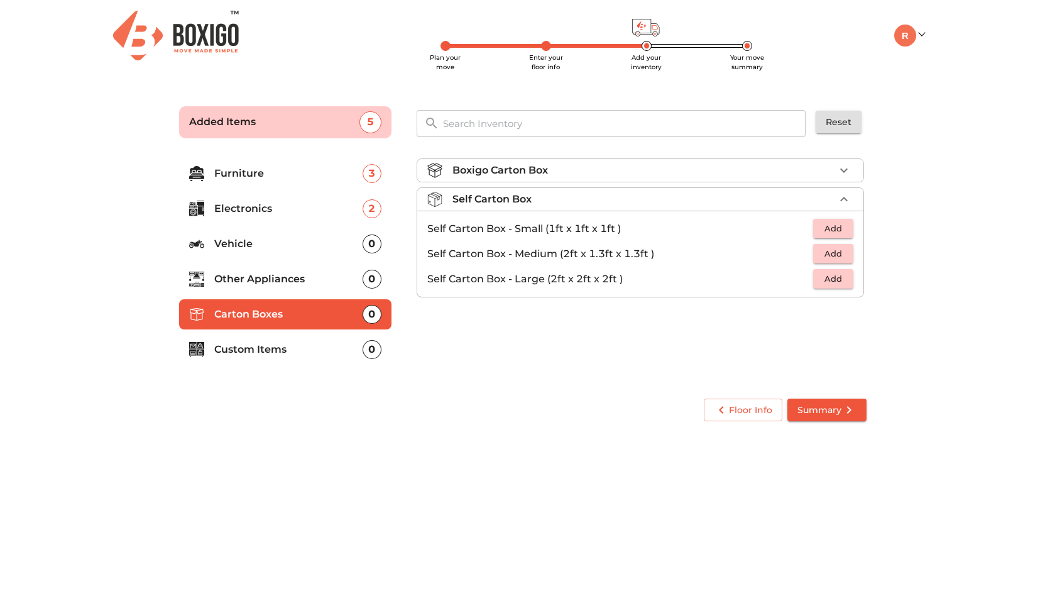
click at [843, 252] on span "Add" at bounding box center [833, 253] width 28 height 14
click at [843, 252] on icon "button" at bounding box center [844, 253] width 9 height 9
click at [805, 251] on icon "button" at bounding box center [805, 253] width 15 height 15
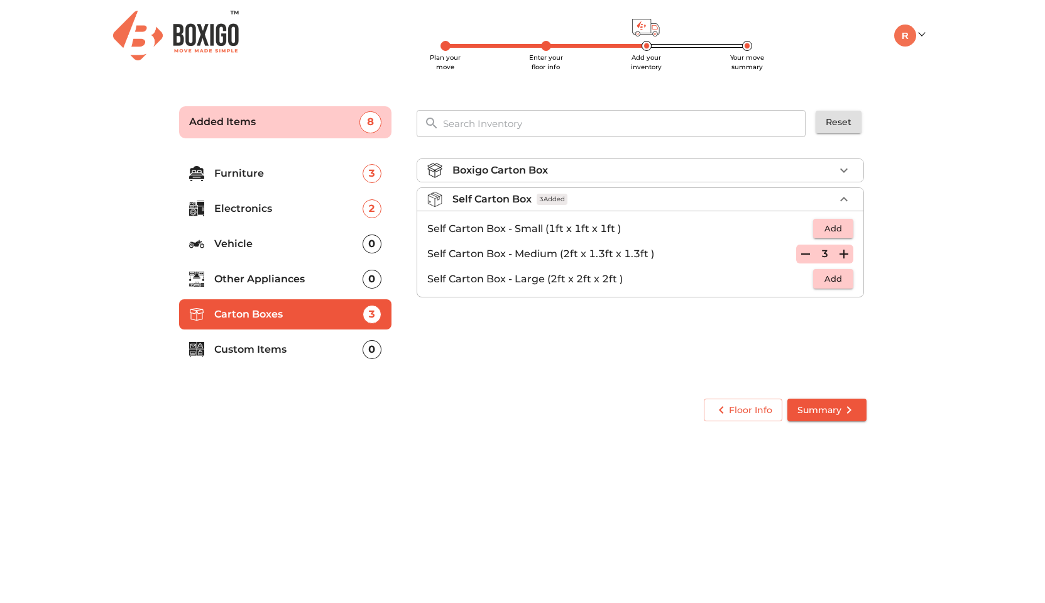
click at [807, 254] on icon "button" at bounding box center [805, 253] width 9 height 1
click at [623, 171] on div "Boxigo Carton Box" at bounding box center [643, 170] width 382 height 15
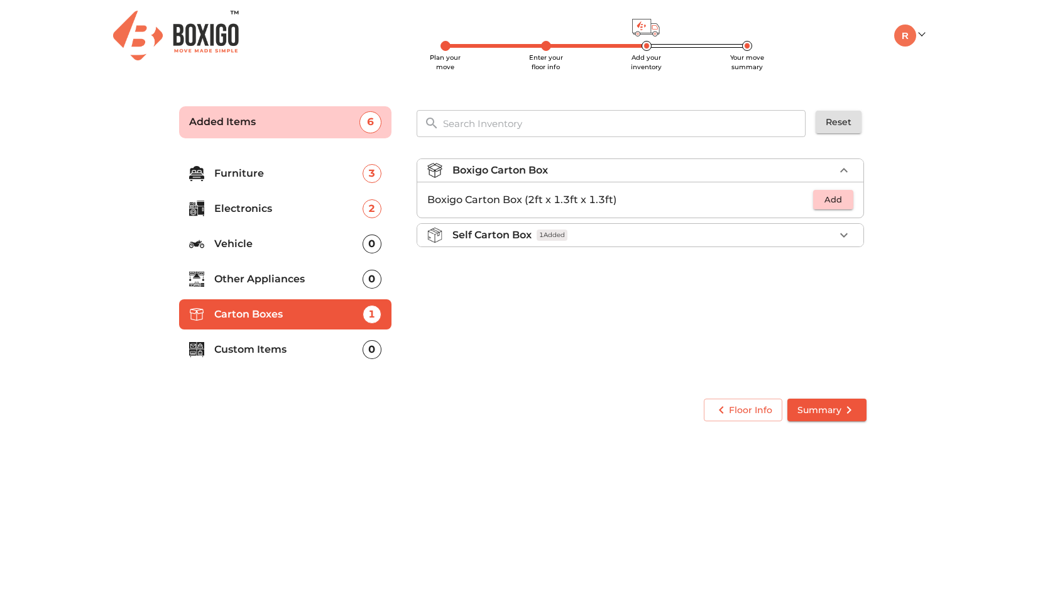
click at [831, 197] on span "Add" at bounding box center [833, 199] width 28 height 14
click at [831, 197] on div "1" at bounding box center [824, 199] width 57 height 19
click at [846, 200] on icon "button" at bounding box center [844, 199] width 9 height 9
click at [254, 279] on p "Other Appliances" at bounding box center [288, 278] width 148 height 15
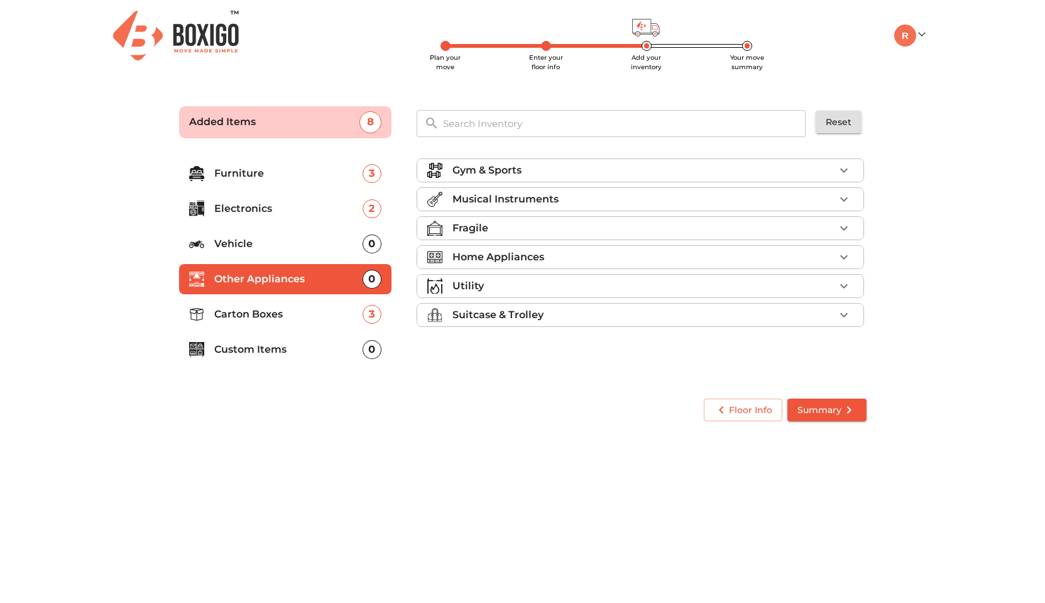
click at [544, 257] on p "Home Appliances" at bounding box center [498, 256] width 92 height 15
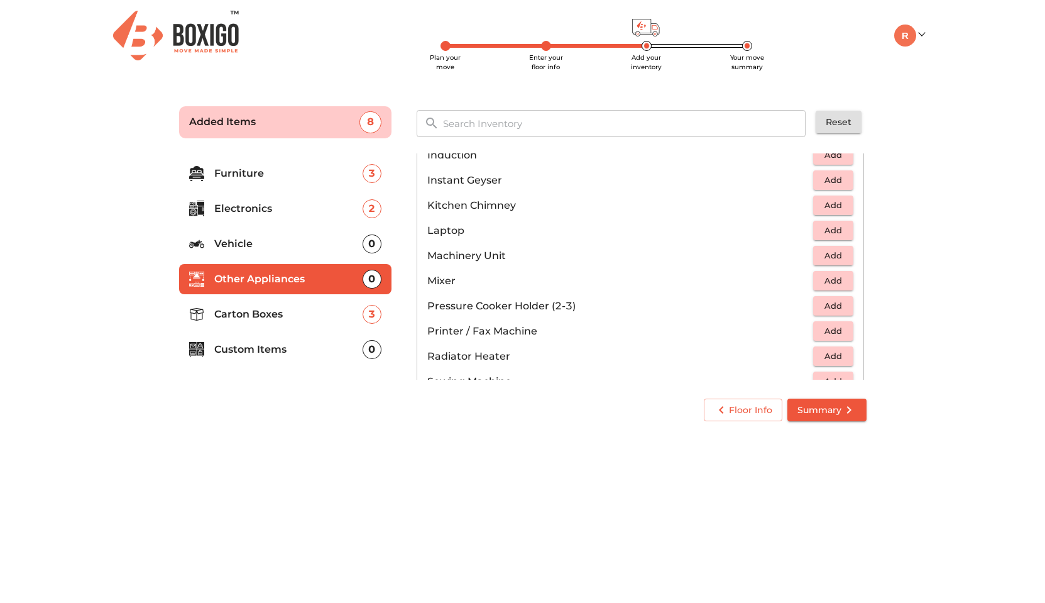
scroll to position [630, 0]
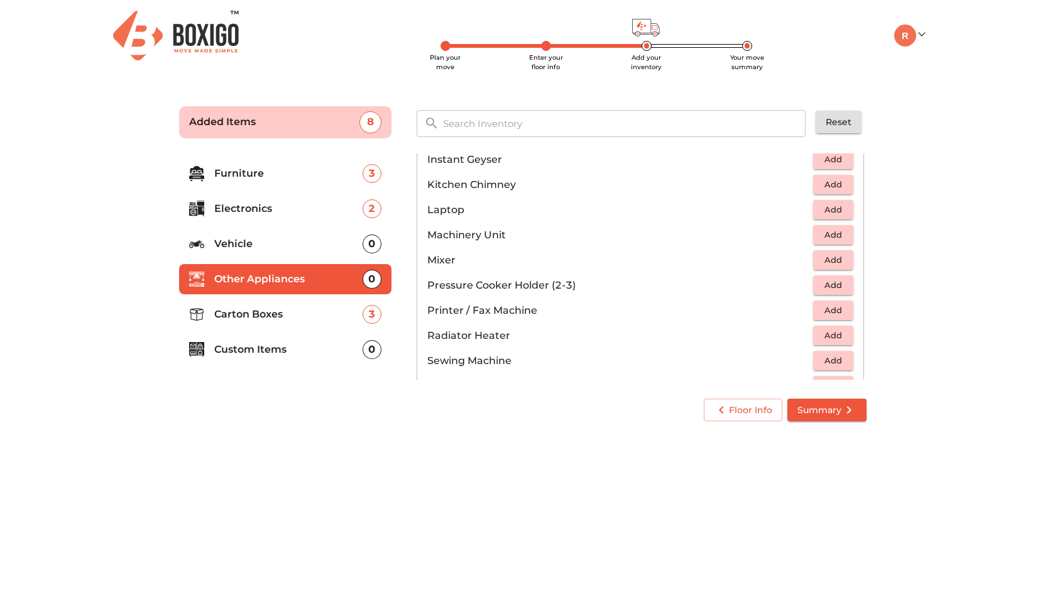
click at [834, 290] on span "Add" at bounding box center [833, 285] width 28 height 14
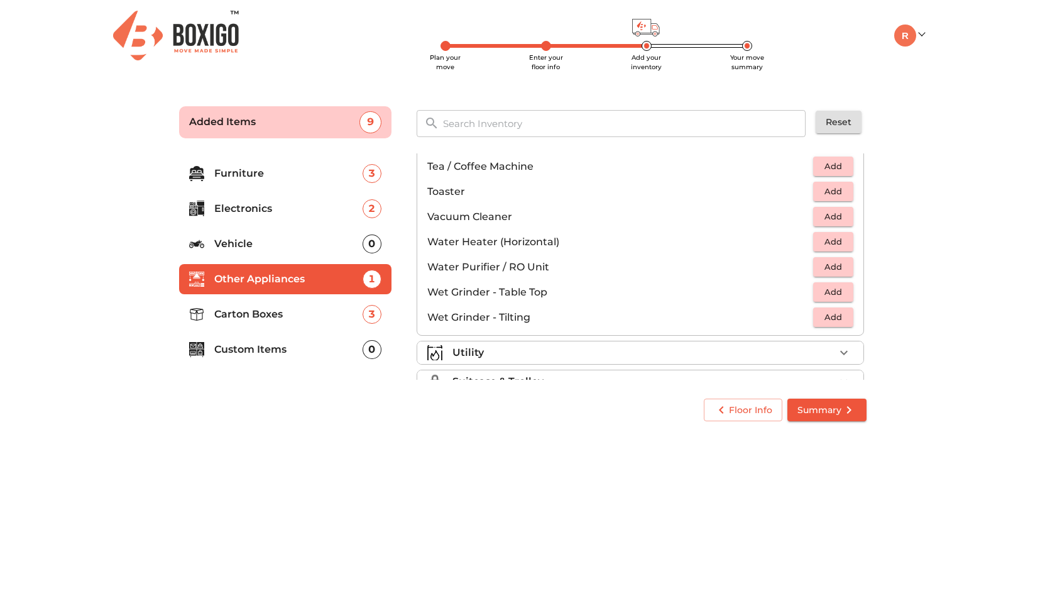
scroll to position [873, 0]
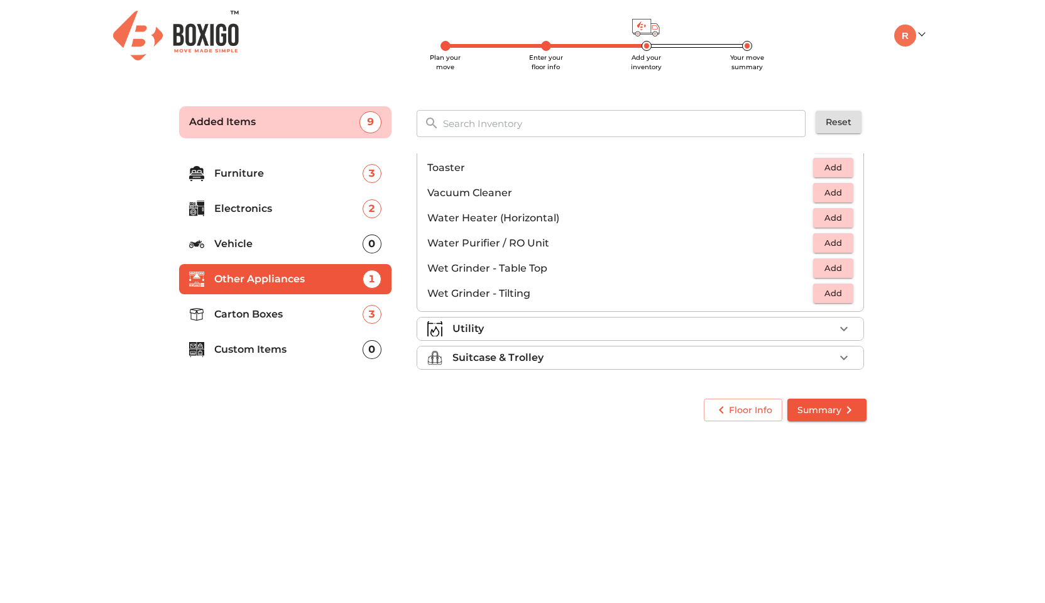
click at [836, 352] on icon "button" at bounding box center [843, 357] width 15 height 15
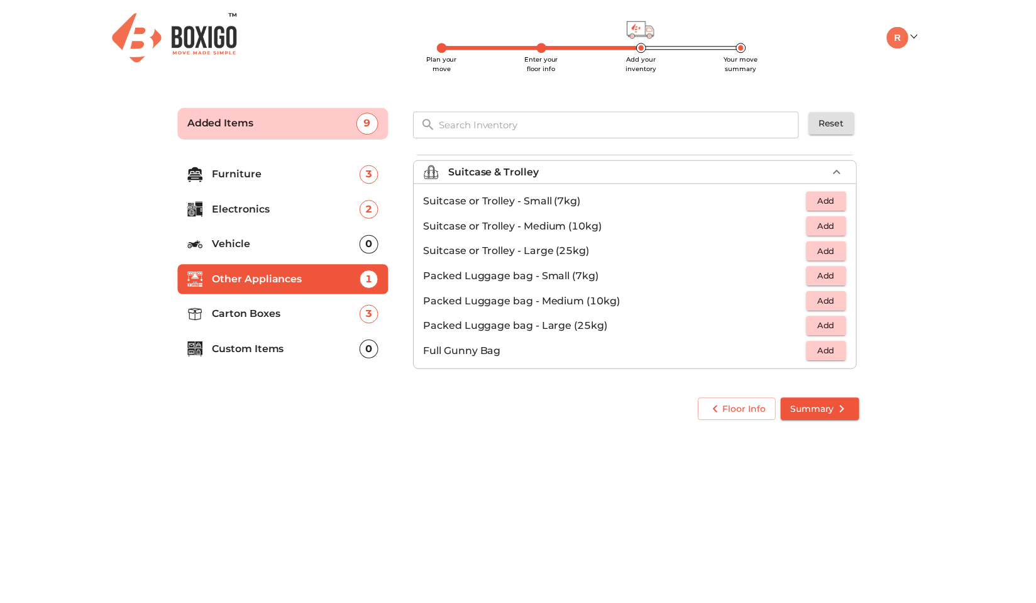
scroll to position [144, 0]
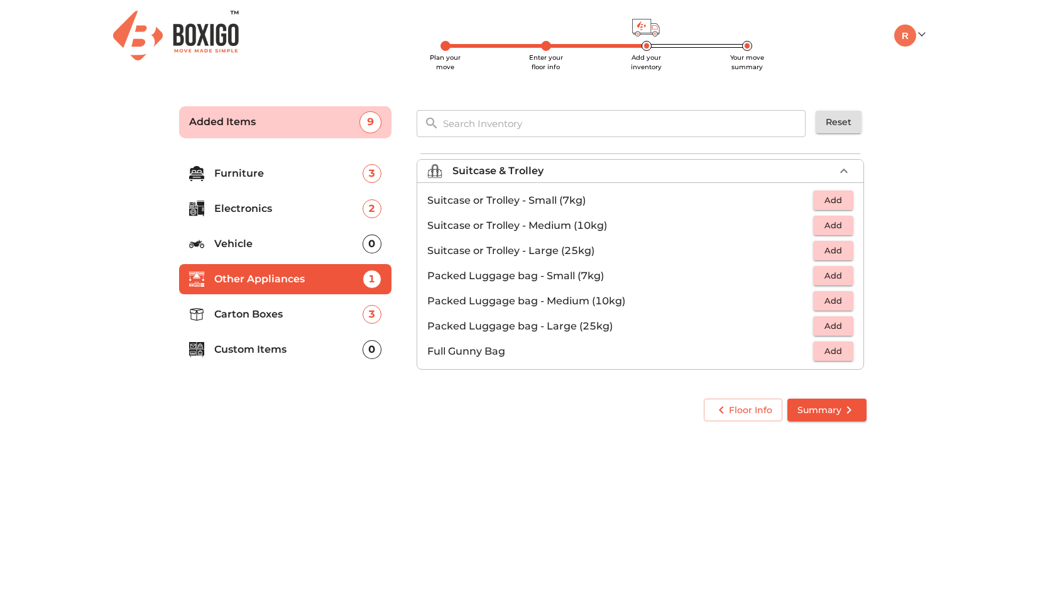
click at [828, 202] on span "Add" at bounding box center [833, 200] width 28 height 14
click at [834, 202] on button "button" at bounding box center [843, 200] width 19 height 19
click at [828, 228] on span "Add" at bounding box center [833, 225] width 28 height 14
click at [836, 226] on icon "button" at bounding box center [843, 225] width 15 height 15
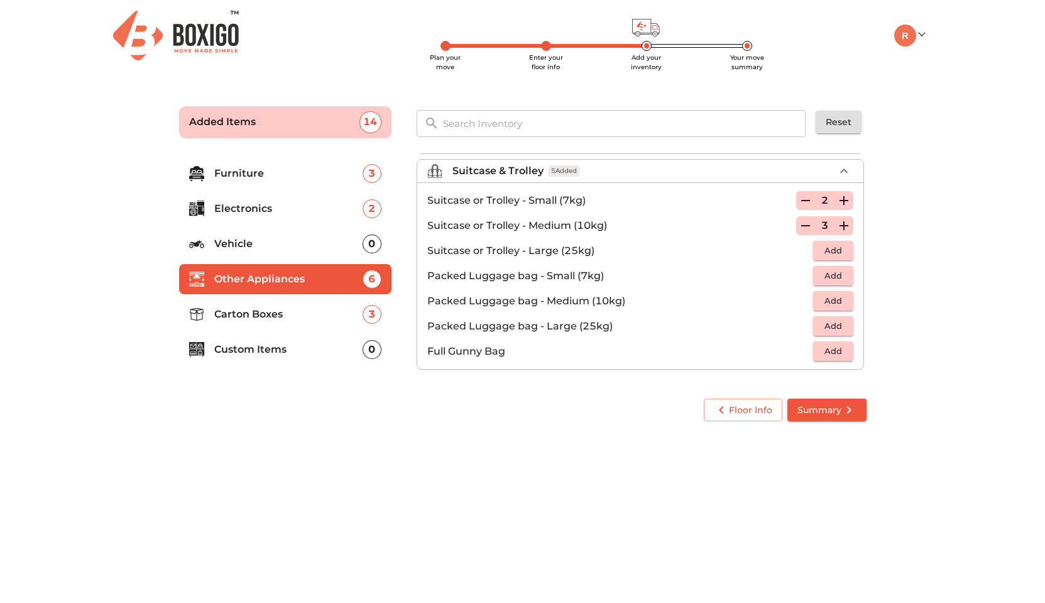
click at [836, 226] on icon "button" at bounding box center [843, 225] width 15 height 15
click at [830, 241] on button "Add" at bounding box center [833, 250] width 40 height 19
click at [838, 249] on icon "button" at bounding box center [843, 250] width 15 height 15
click at [837, 408] on span "Summary" at bounding box center [826, 410] width 59 height 16
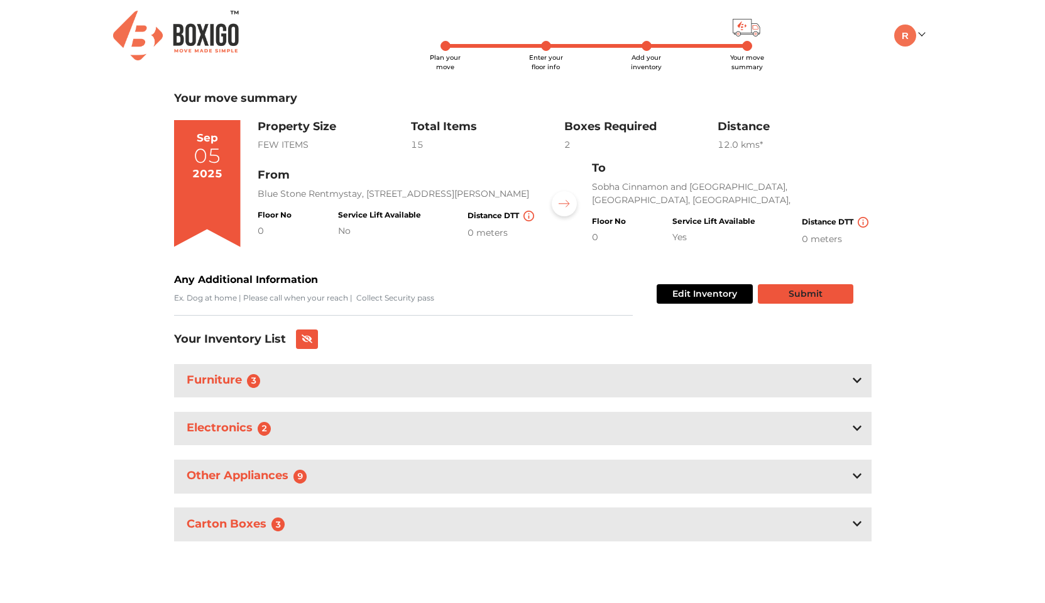
click at [828, 298] on button "Submit" at bounding box center [806, 293] width 96 height 19
